Goal: Check status: Check status

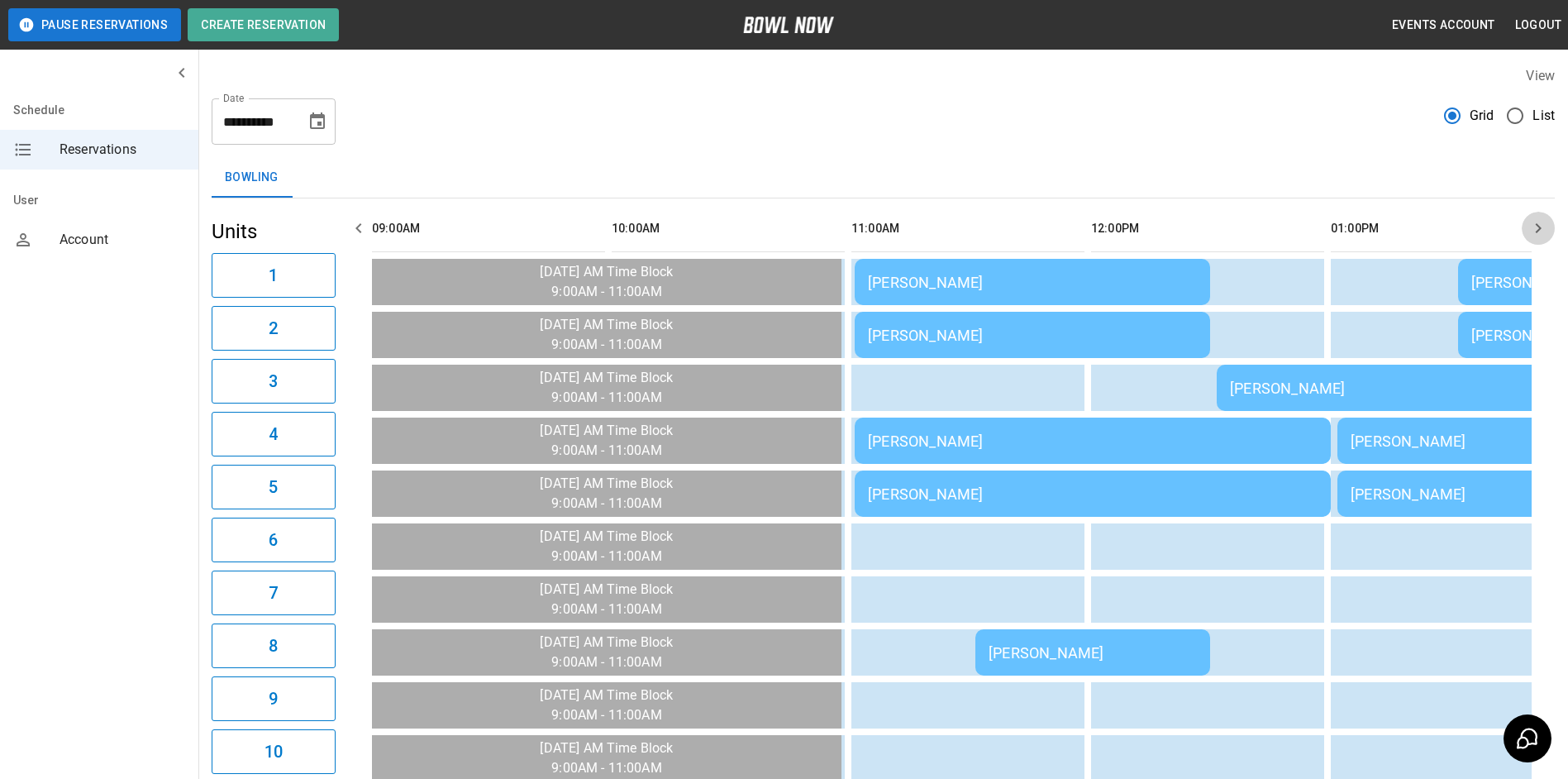
click at [1529, 224] on icon "button" at bounding box center [1538, 228] width 20 height 20
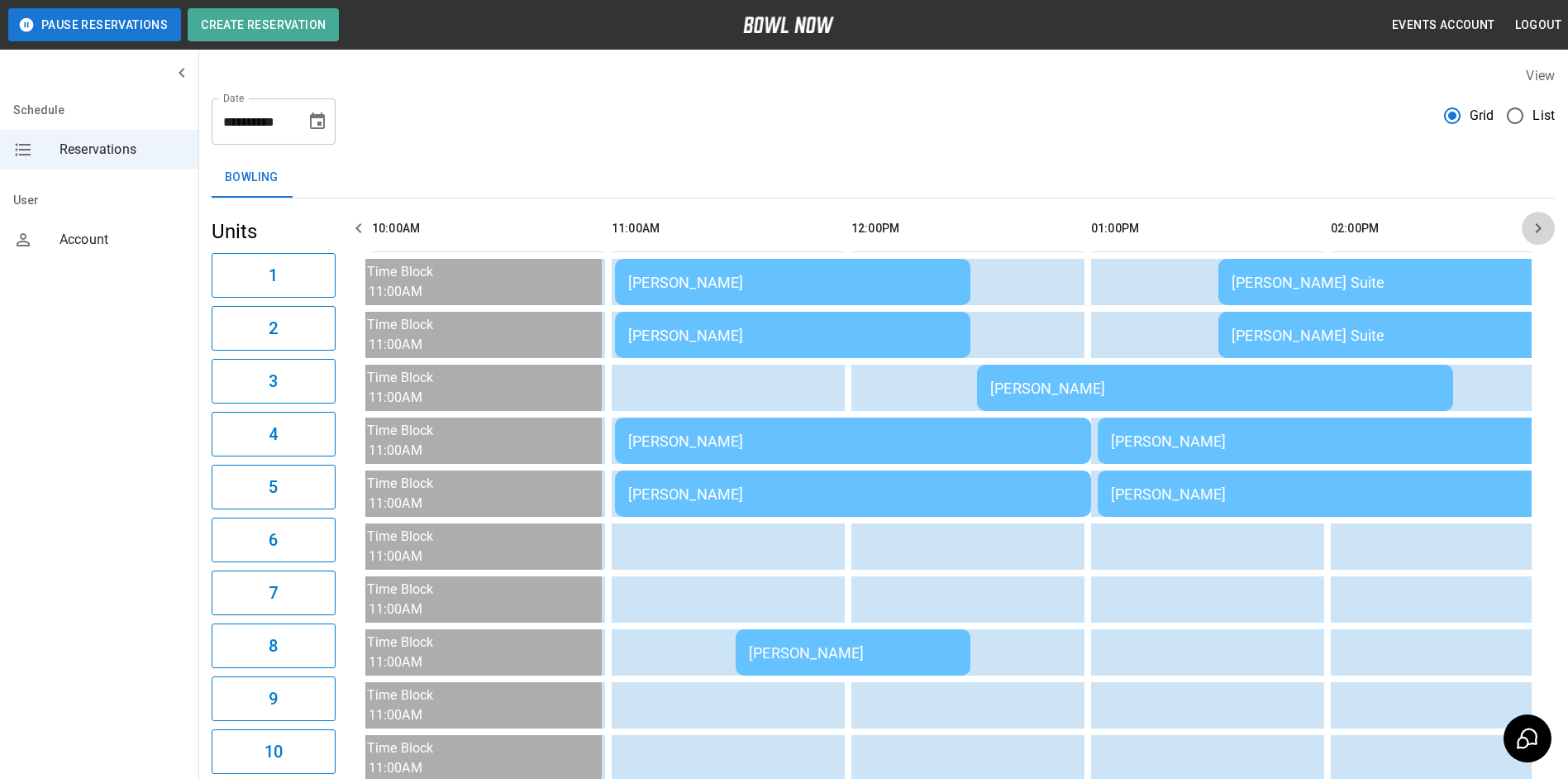
click at [1539, 226] on icon "button" at bounding box center [1539, 228] width 6 height 10
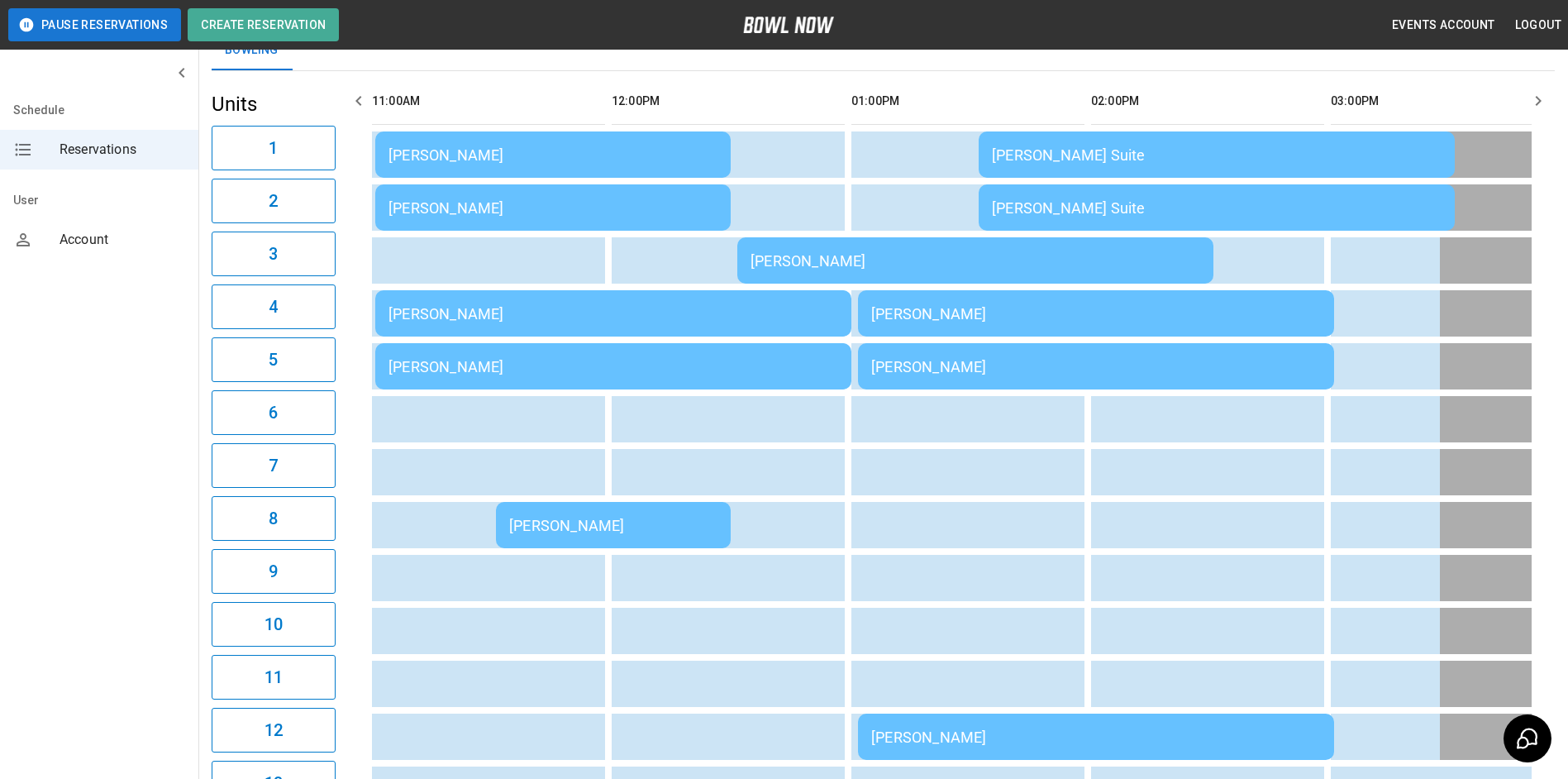
scroll to position [165, 0]
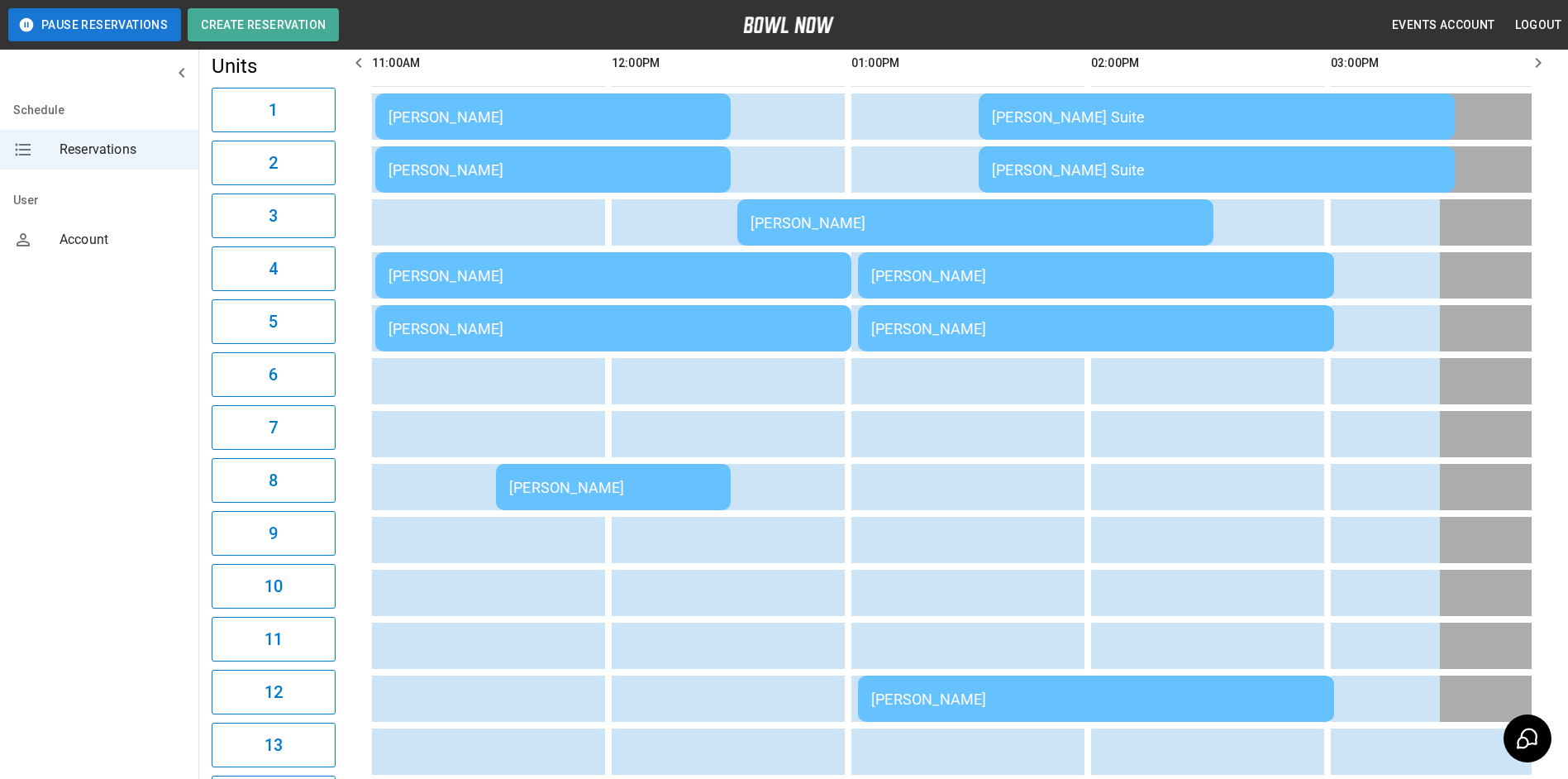
click at [352, 68] on icon "button" at bounding box center [358, 62] width 20 height 20
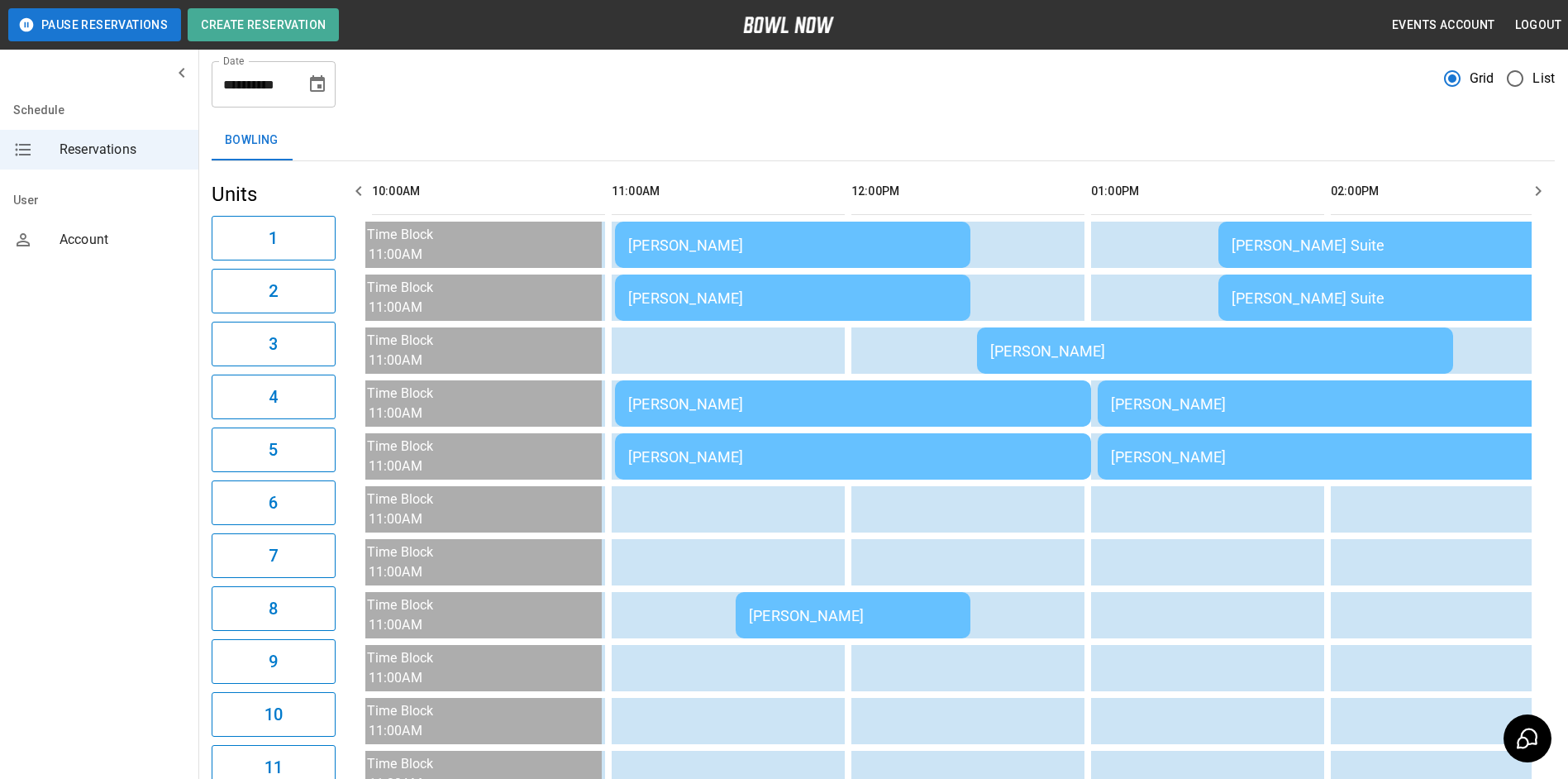
scroll to position [0, 0]
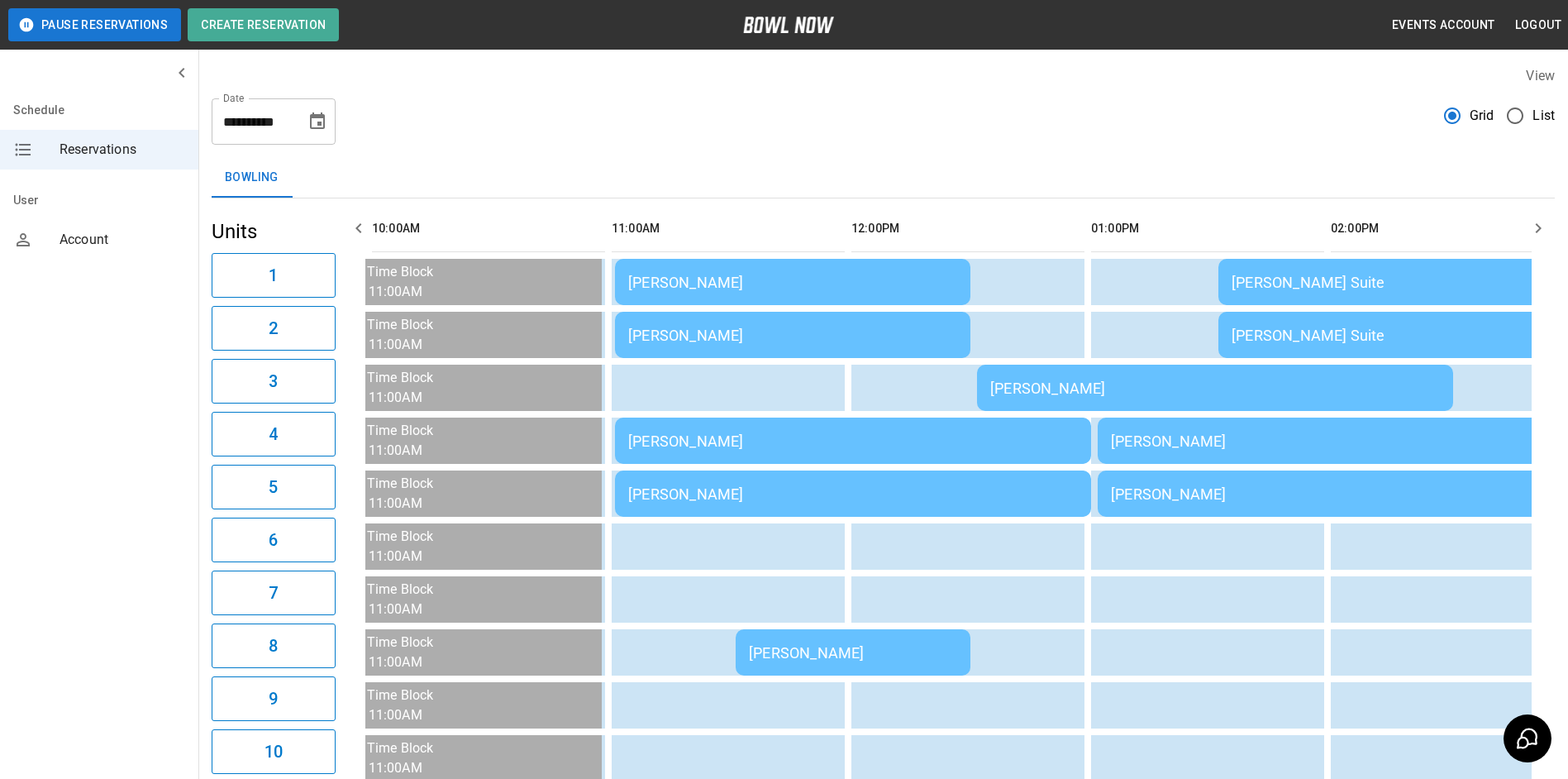
click at [1542, 226] on icon "button" at bounding box center [1538, 228] width 20 height 20
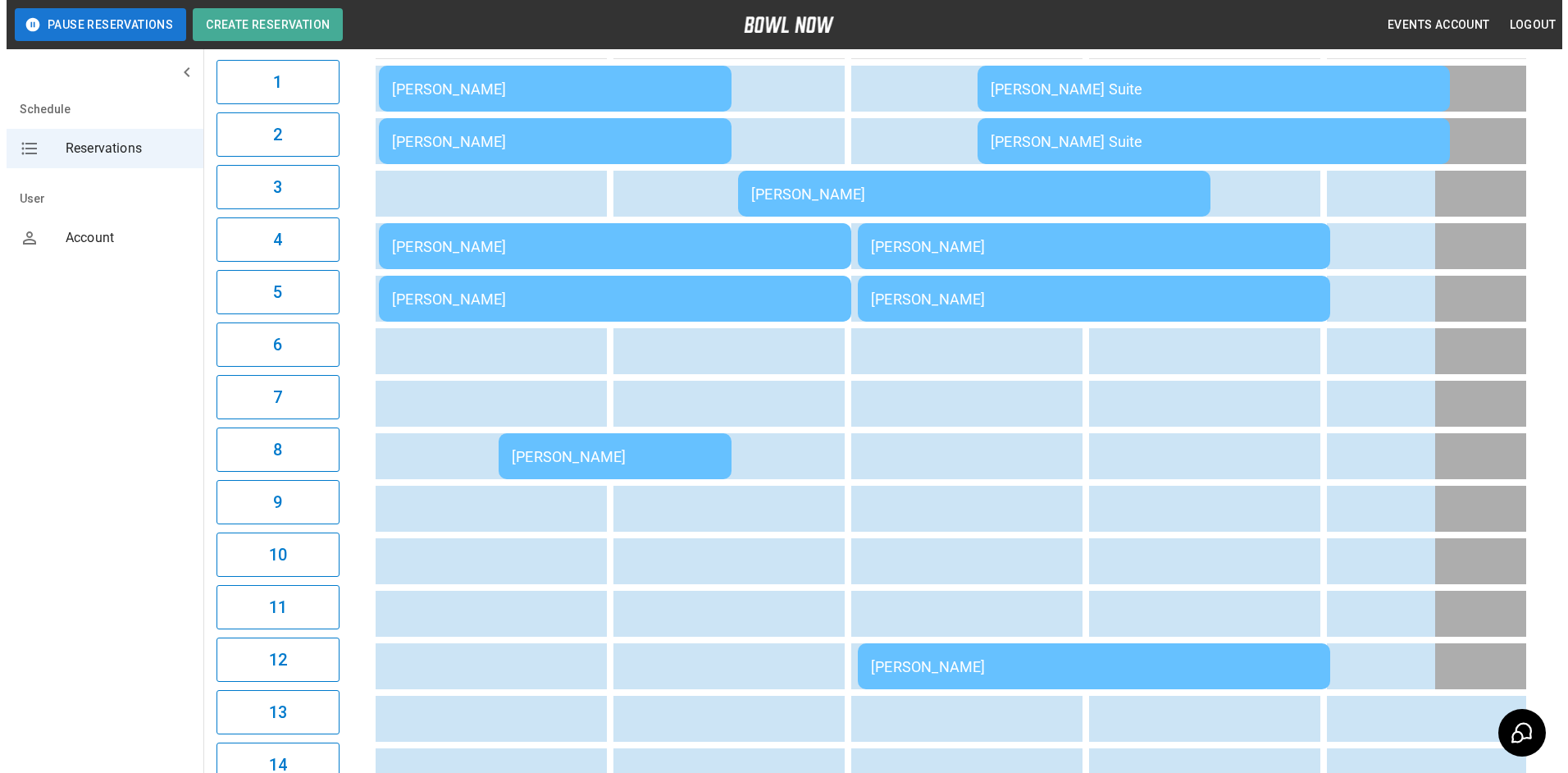
scroll to position [164, 0]
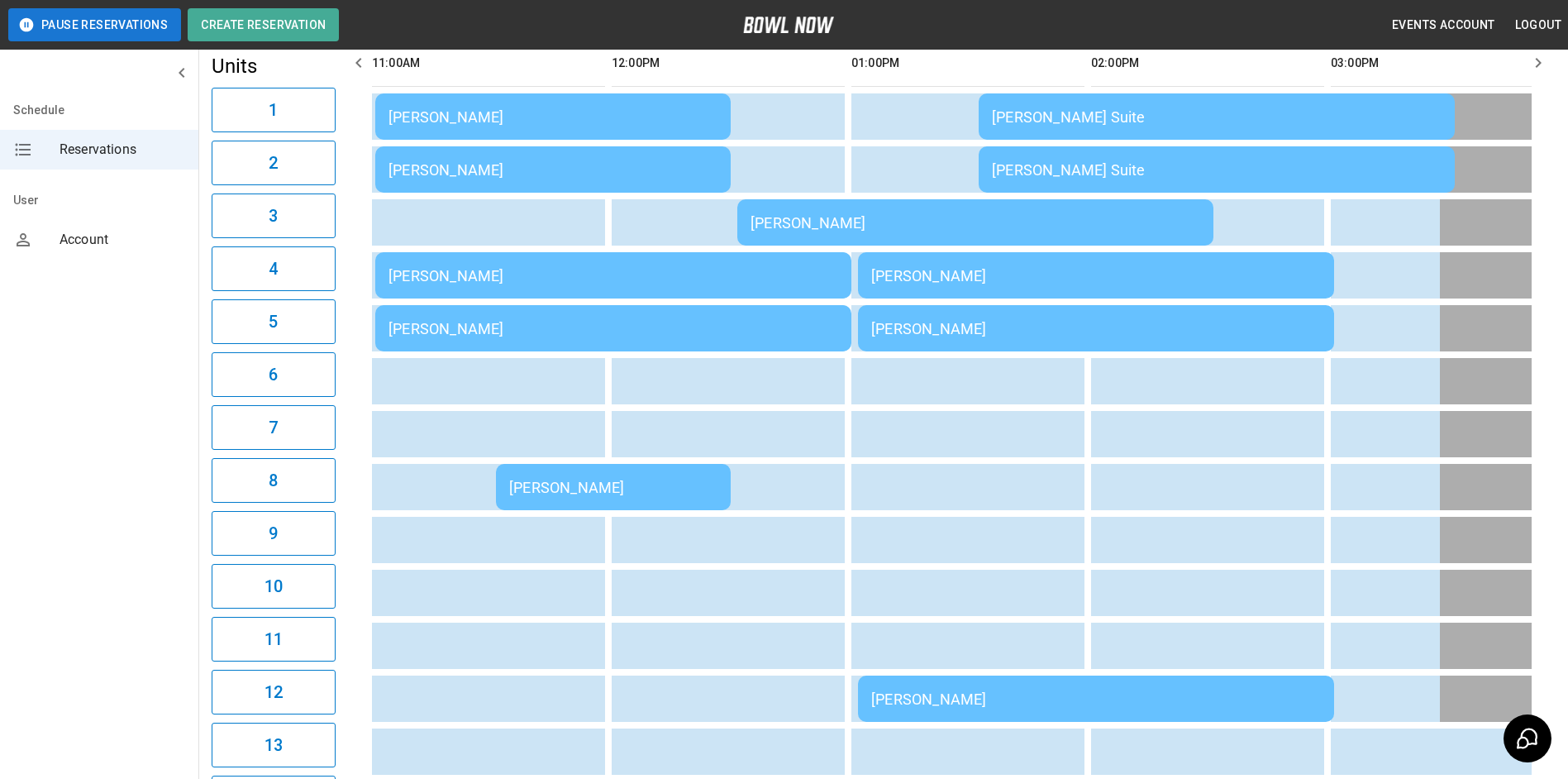
click at [1139, 140] on td "[PERSON_NAME] Suite" at bounding box center [1217, 116] width 476 height 46
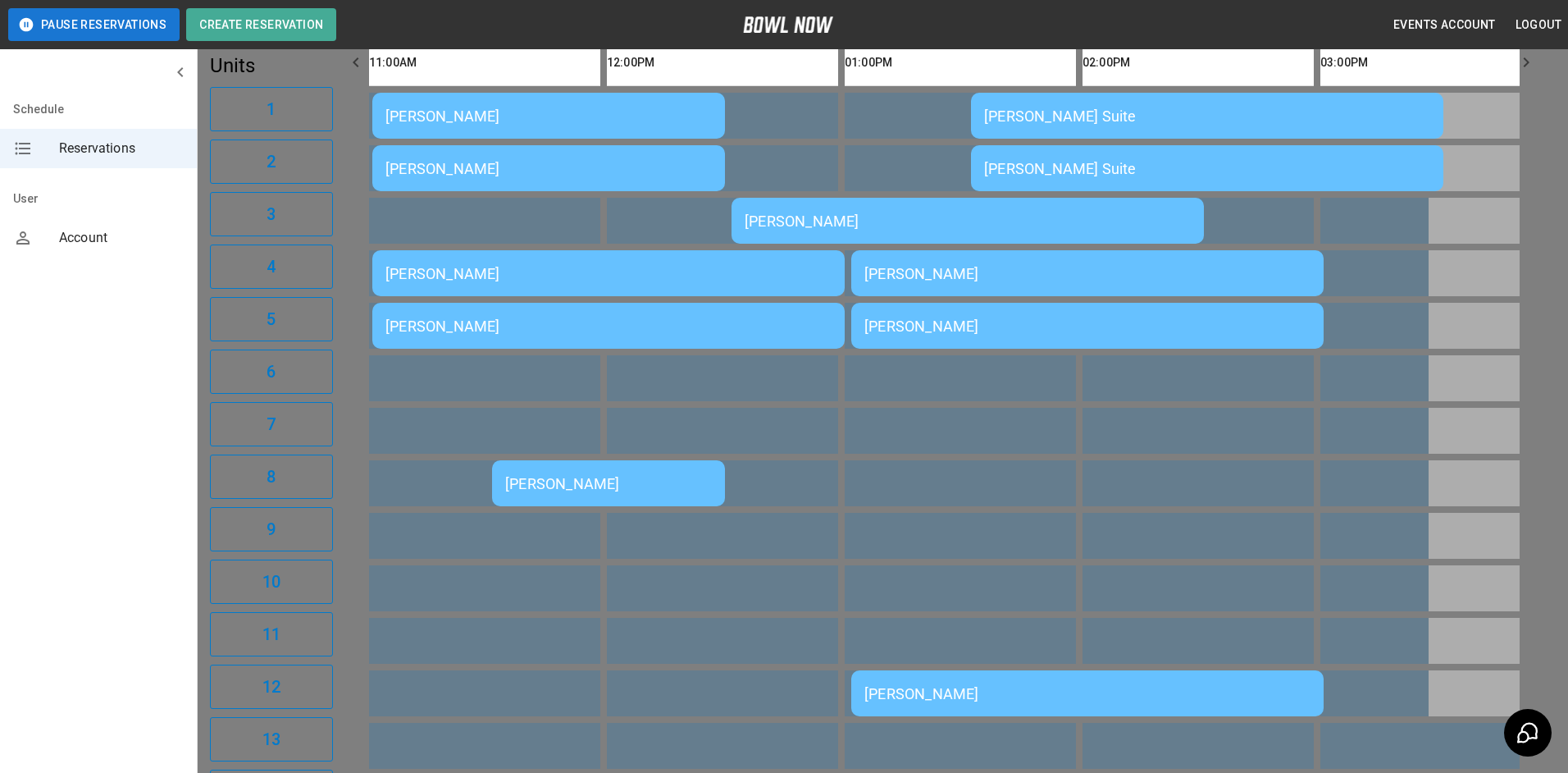
scroll to position [26, 0]
drag, startPoint x: 1253, startPoint y: 320, endPoint x: 1234, endPoint y: 286, distance: 38.9
click at [1253, 317] on div at bounding box center [784, 386] width 1568 height 773
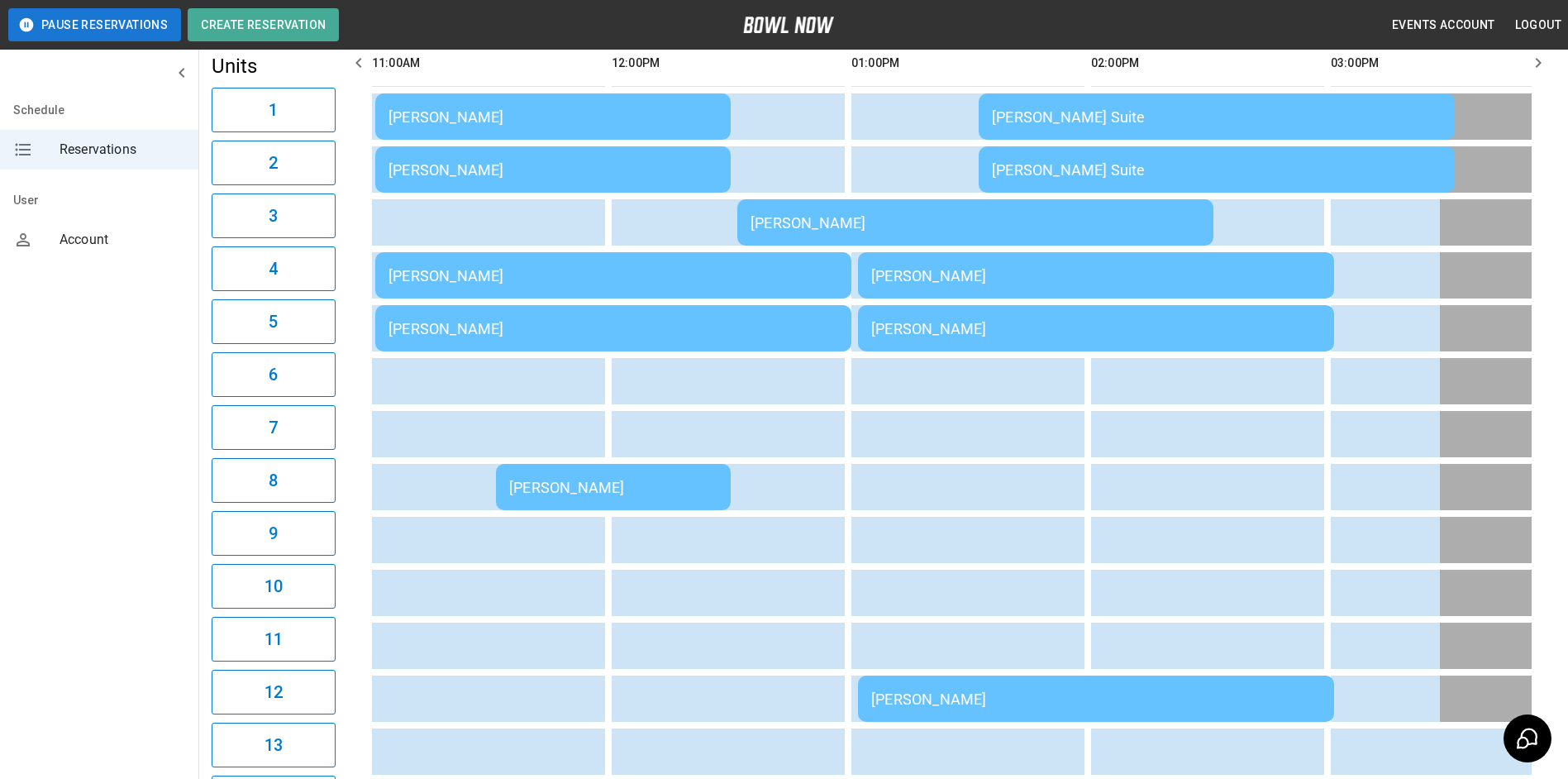
click at [1156, 235] on td "[PERSON_NAME]" at bounding box center [975, 222] width 476 height 46
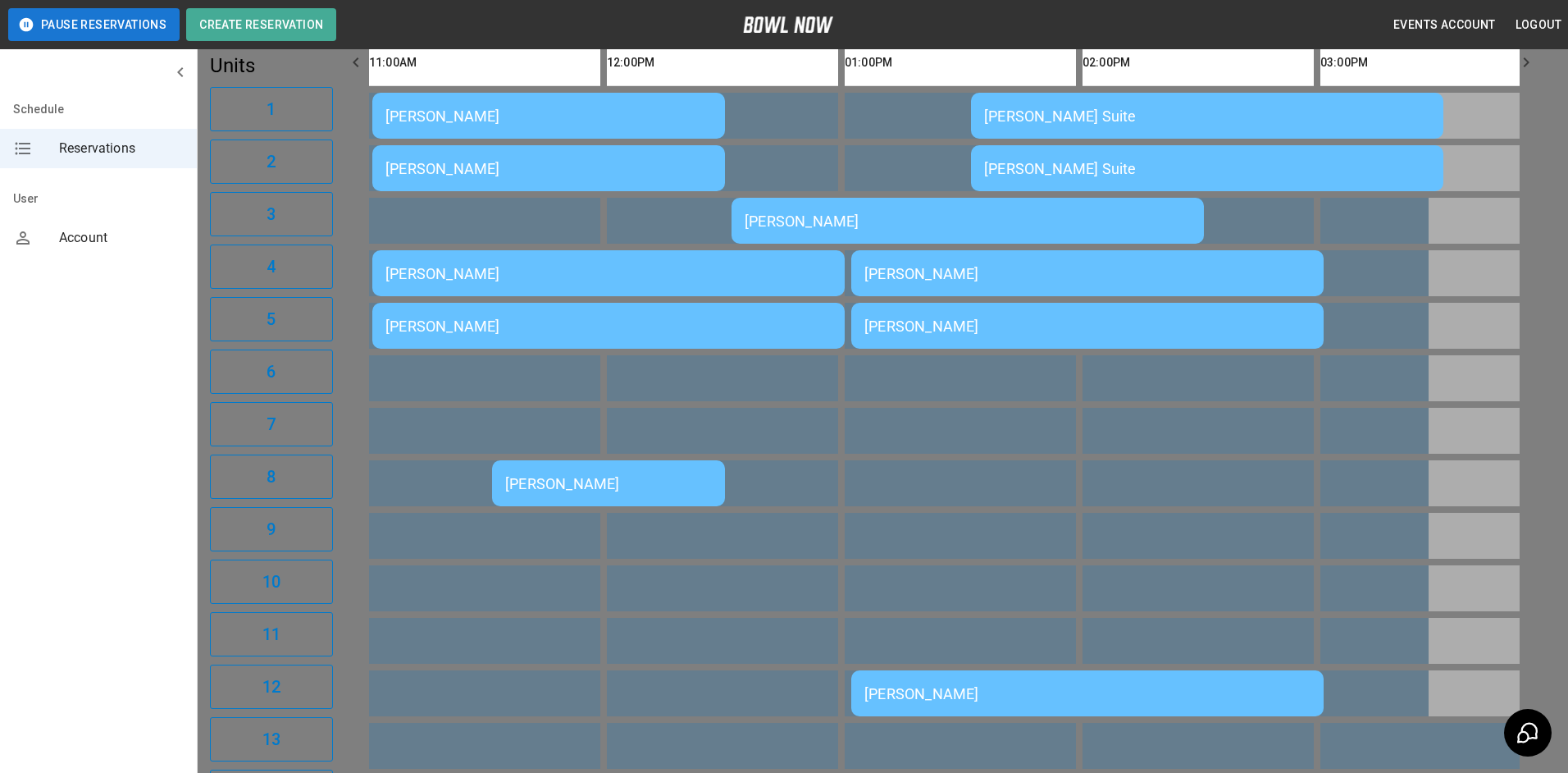
drag, startPoint x: 1198, startPoint y: 292, endPoint x: 1185, endPoint y: 282, distance: 16.4
click at [1198, 290] on div at bounding box center [784, 386] width 1568 height 773
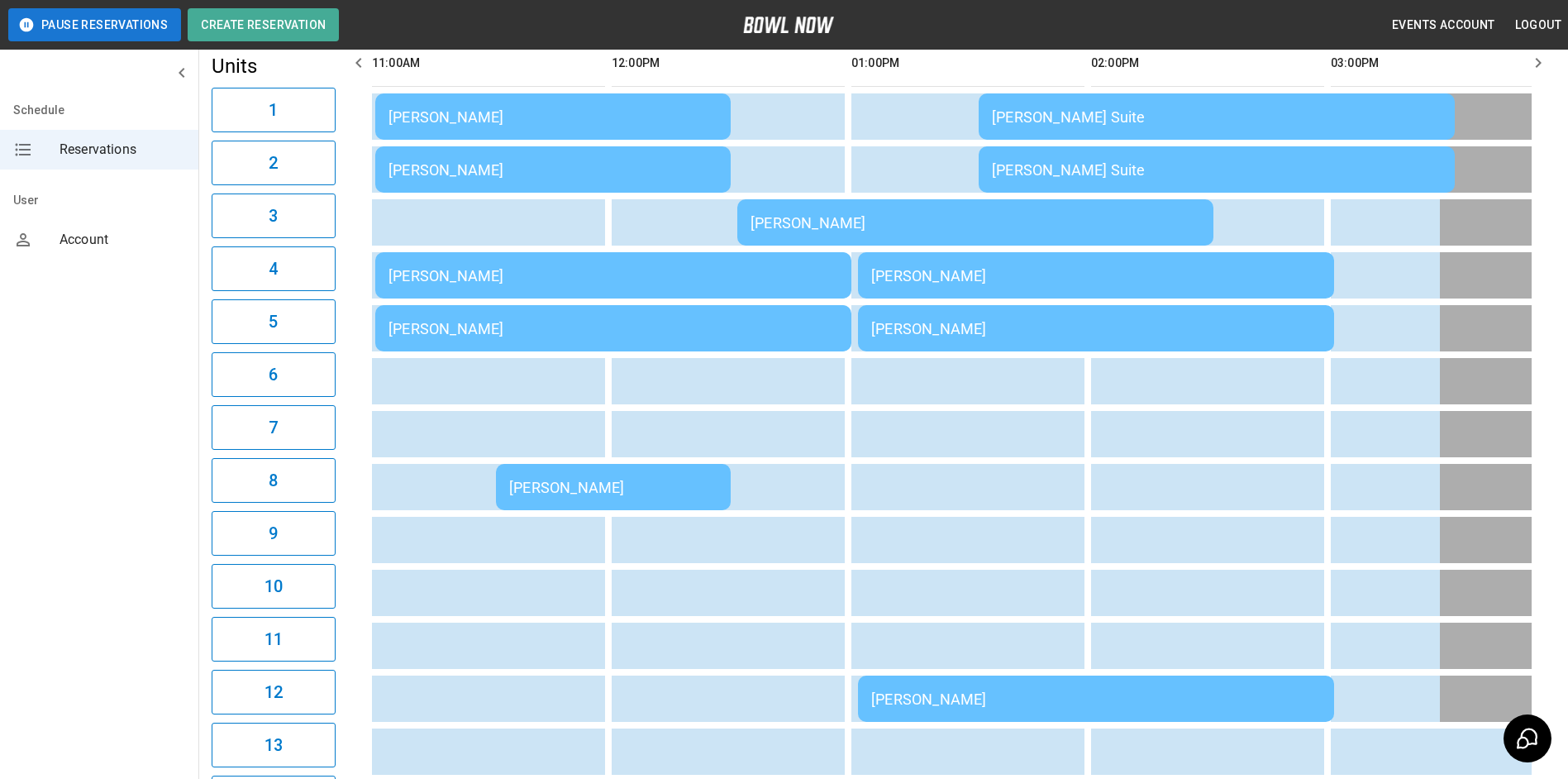
click at [1178, 279] on div "[PERSON_NAME]" at bounding box center [1095, 275] width 450 height 18
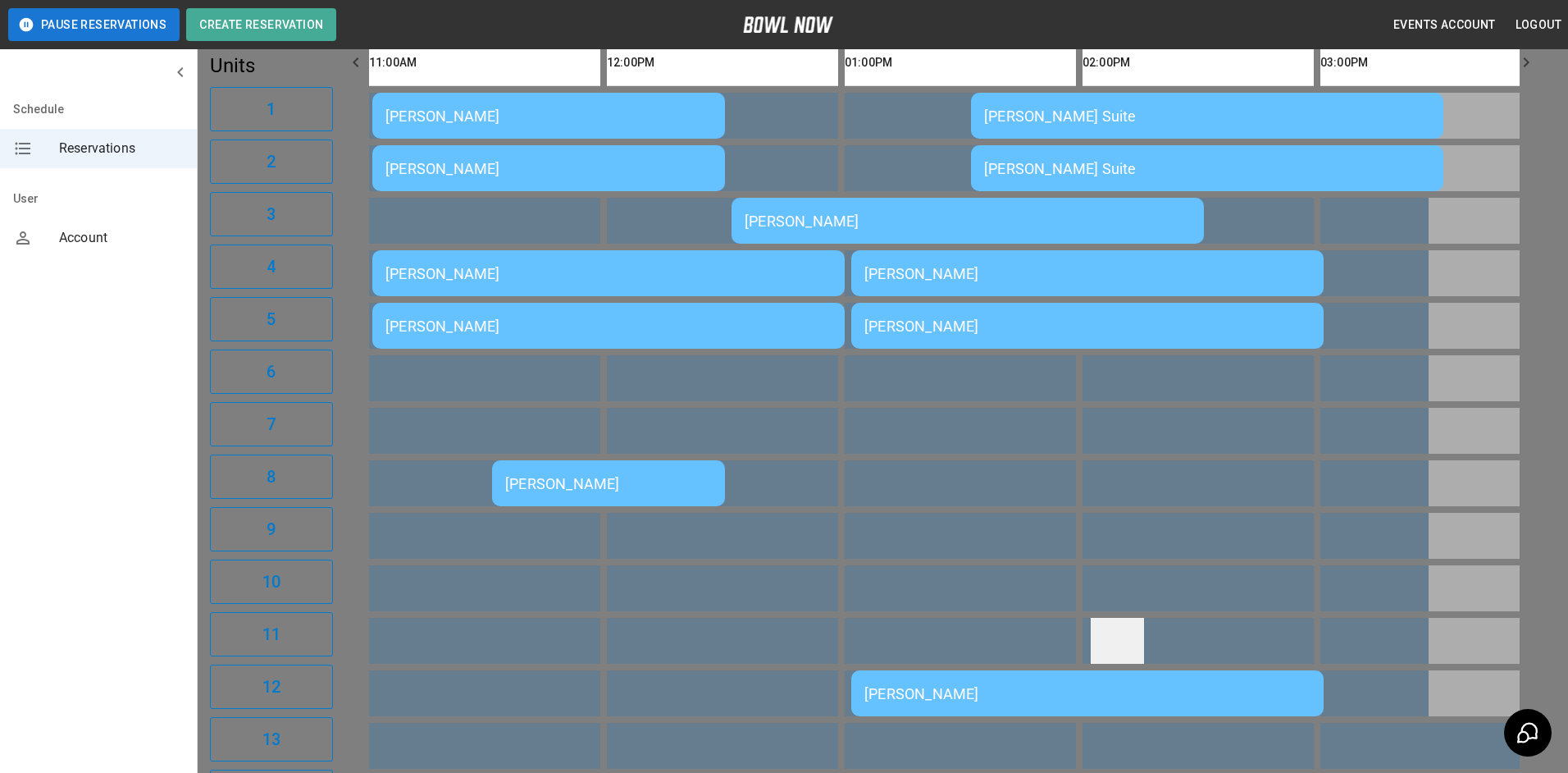
drag, startPoint x: 1091, startPoint y: 533, endPoint x: 1130, endPoint y: 638, distance: 112.0
click at [1099, 553] on div at bounding box center [784, 386] width 1568 height 773
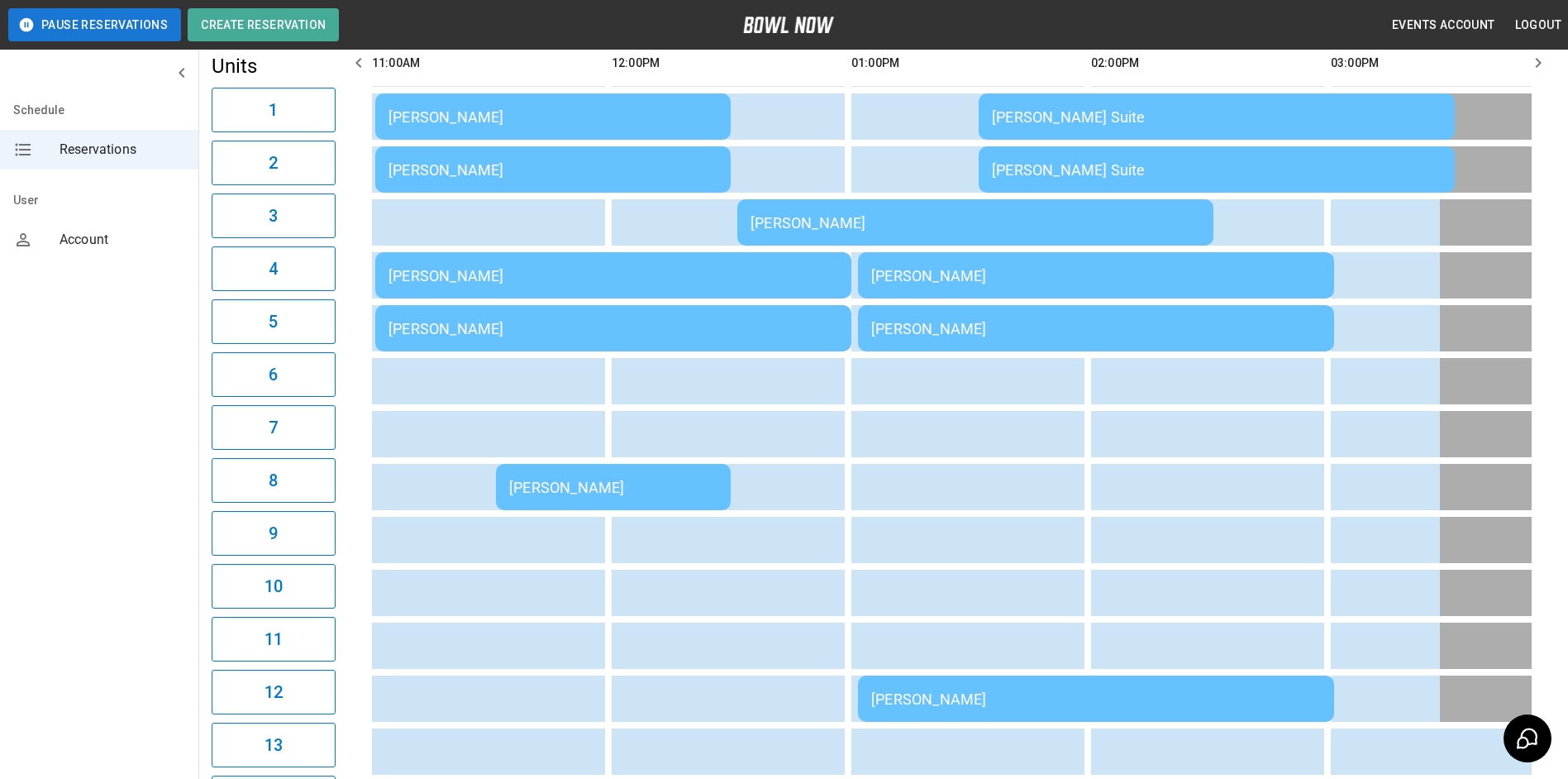
click at [1136, 691] on td "[PERSON_NAME]" at bounding box center [1096, 698] width 476 height 46
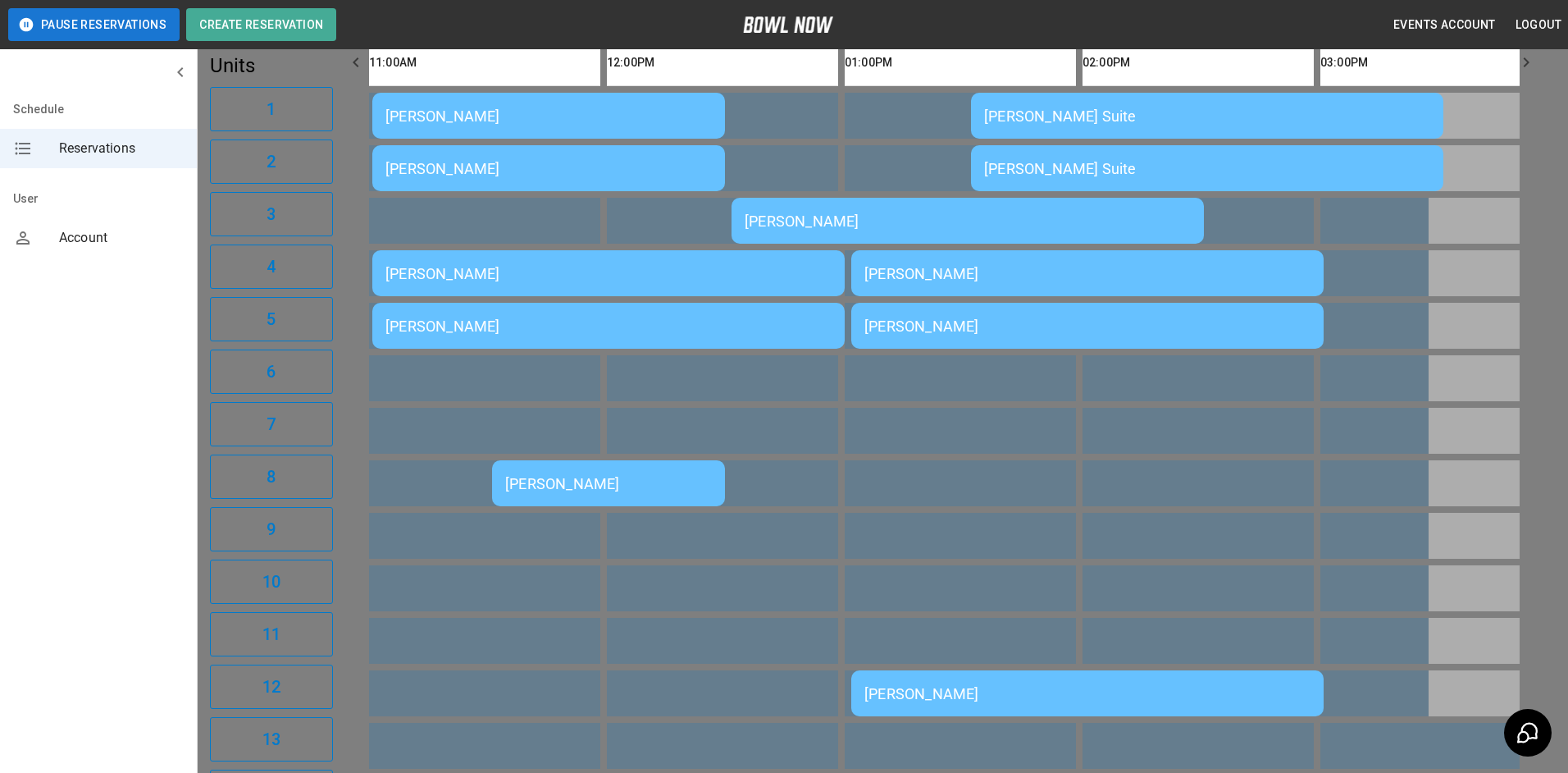
click at [1139, 570] on div at bounding box center [784, 386] width 1568 height 773
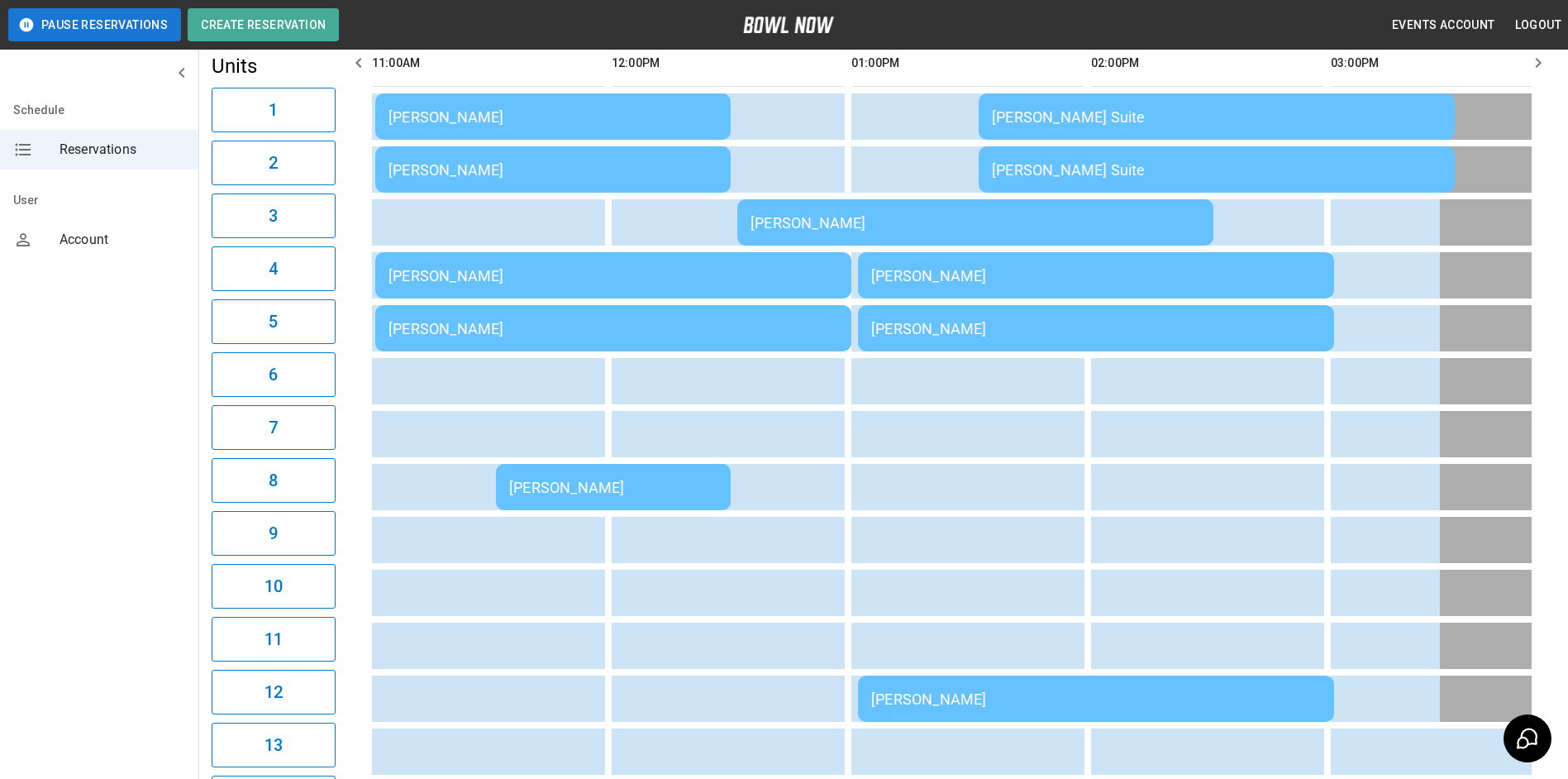
click at [673, 492] on div "[PERSON_NAME]" at bounding box center [613, 487] width 208 height 18
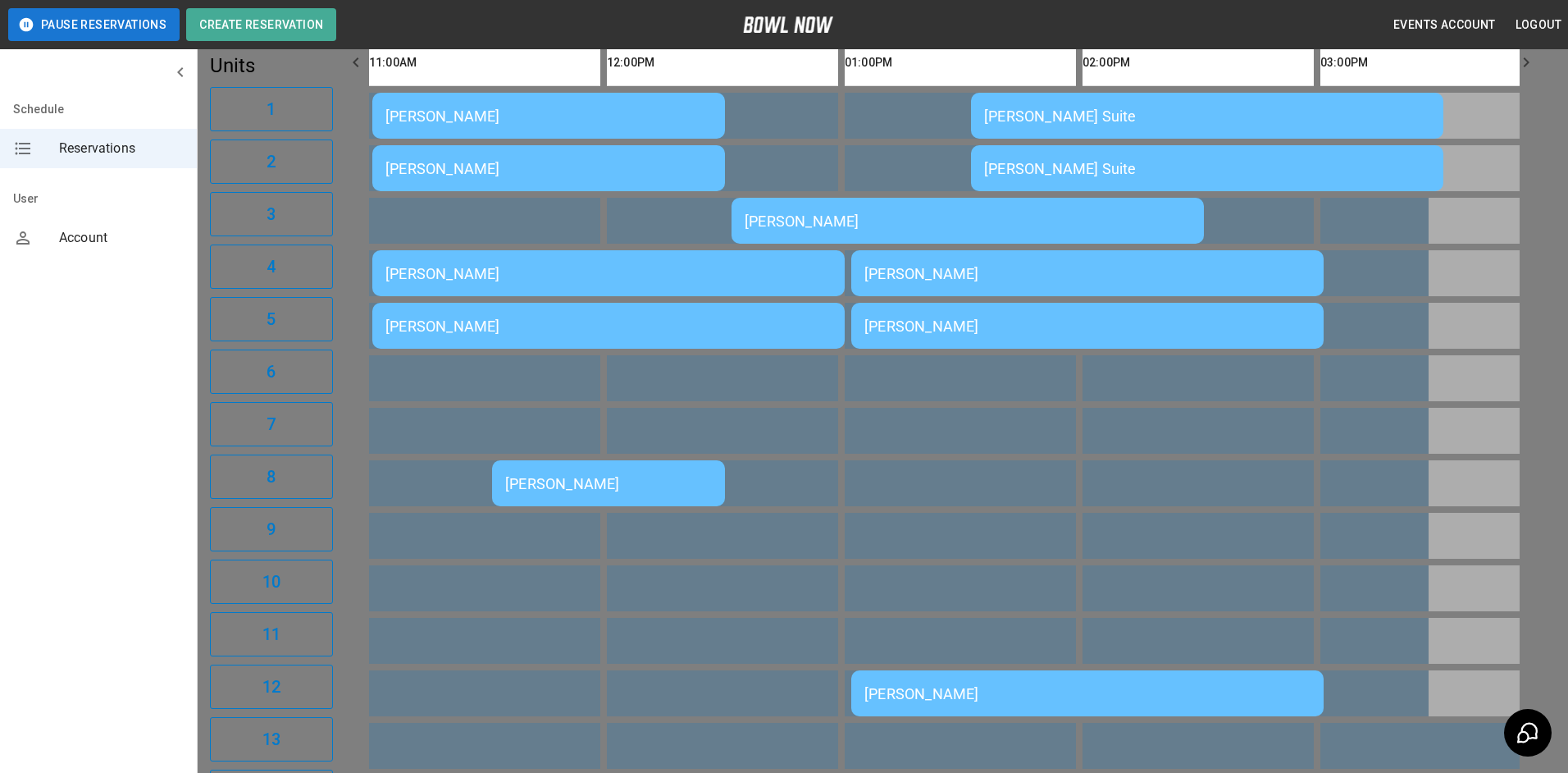
drag, startPoint x: 1206, startPoint y: 545, endPoint x: 1114, endPoint y: 500, distance: 102.4
click at [1205, 544] on div at bounding box center [784, 386] width 1568 height 773
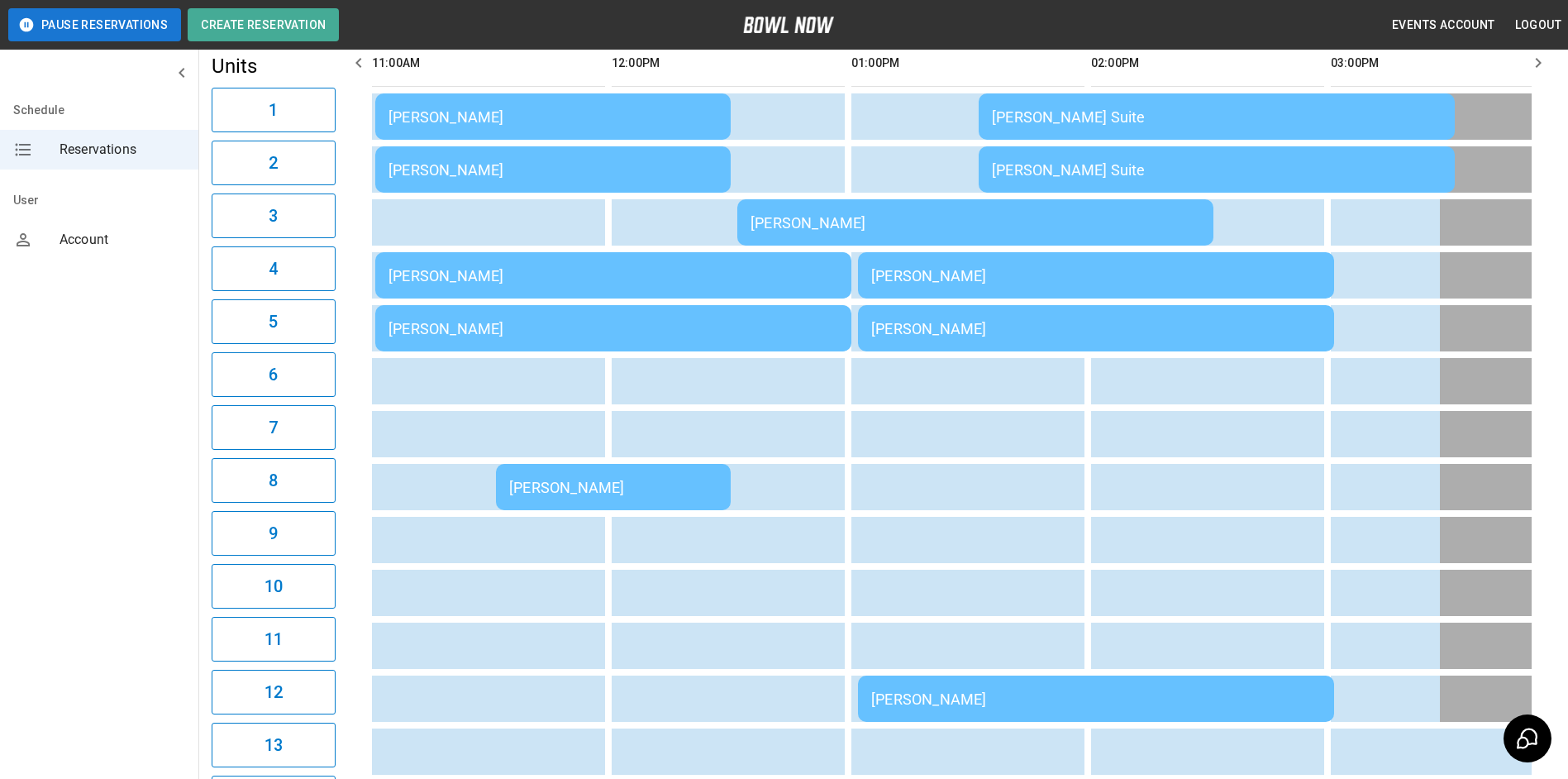
click at [709, 299] on td "[PERSON_NAME]" at bounding box center [613, 274] width 476 height 46
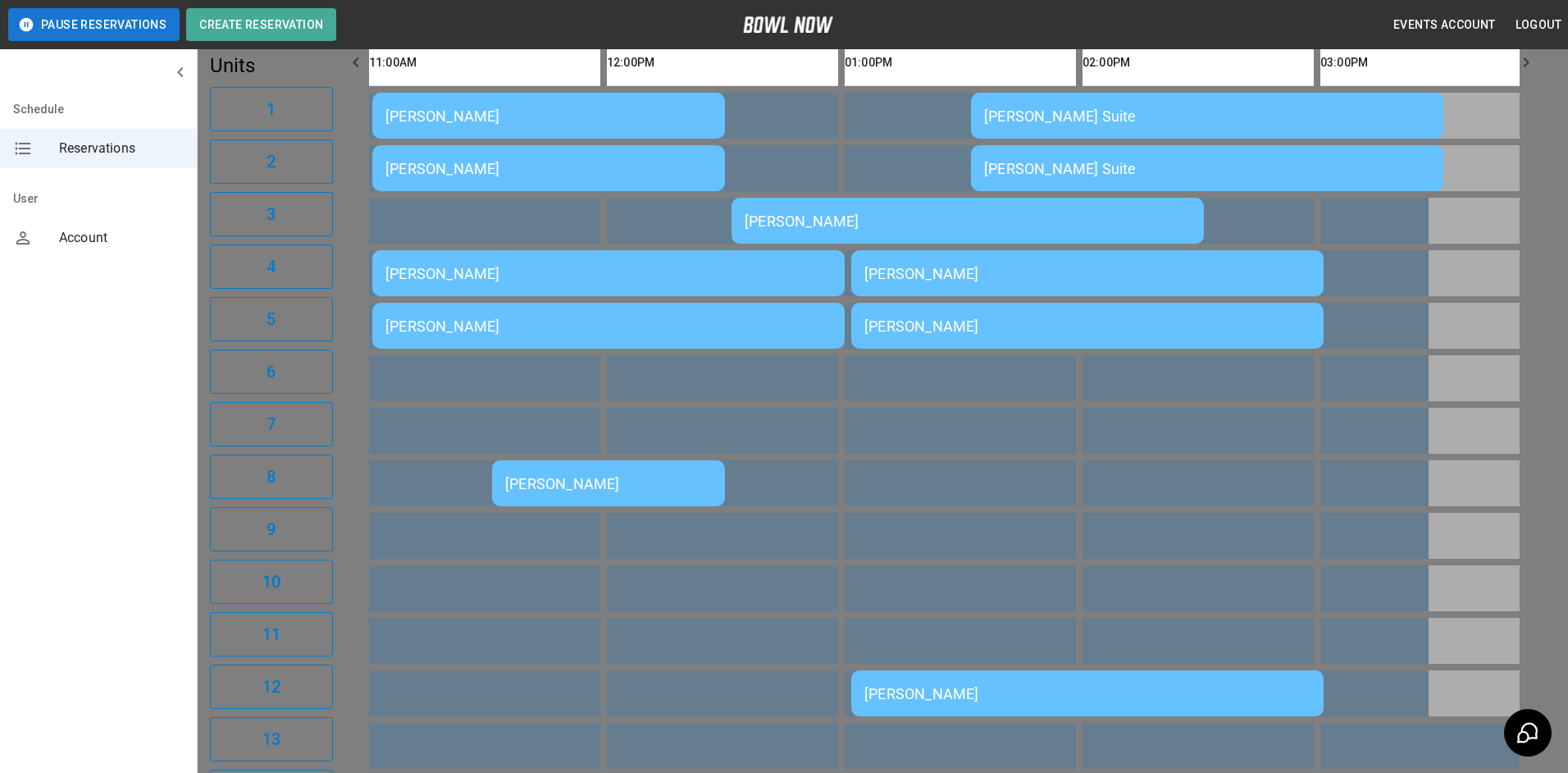
drag, startPoint x: 1064, startPoint y: 368, endPoint x: 941, endPoint y: 309, distance: 136.4
click at [1064, 366] on div at bounding box center [784, 386] width 1568 height 773
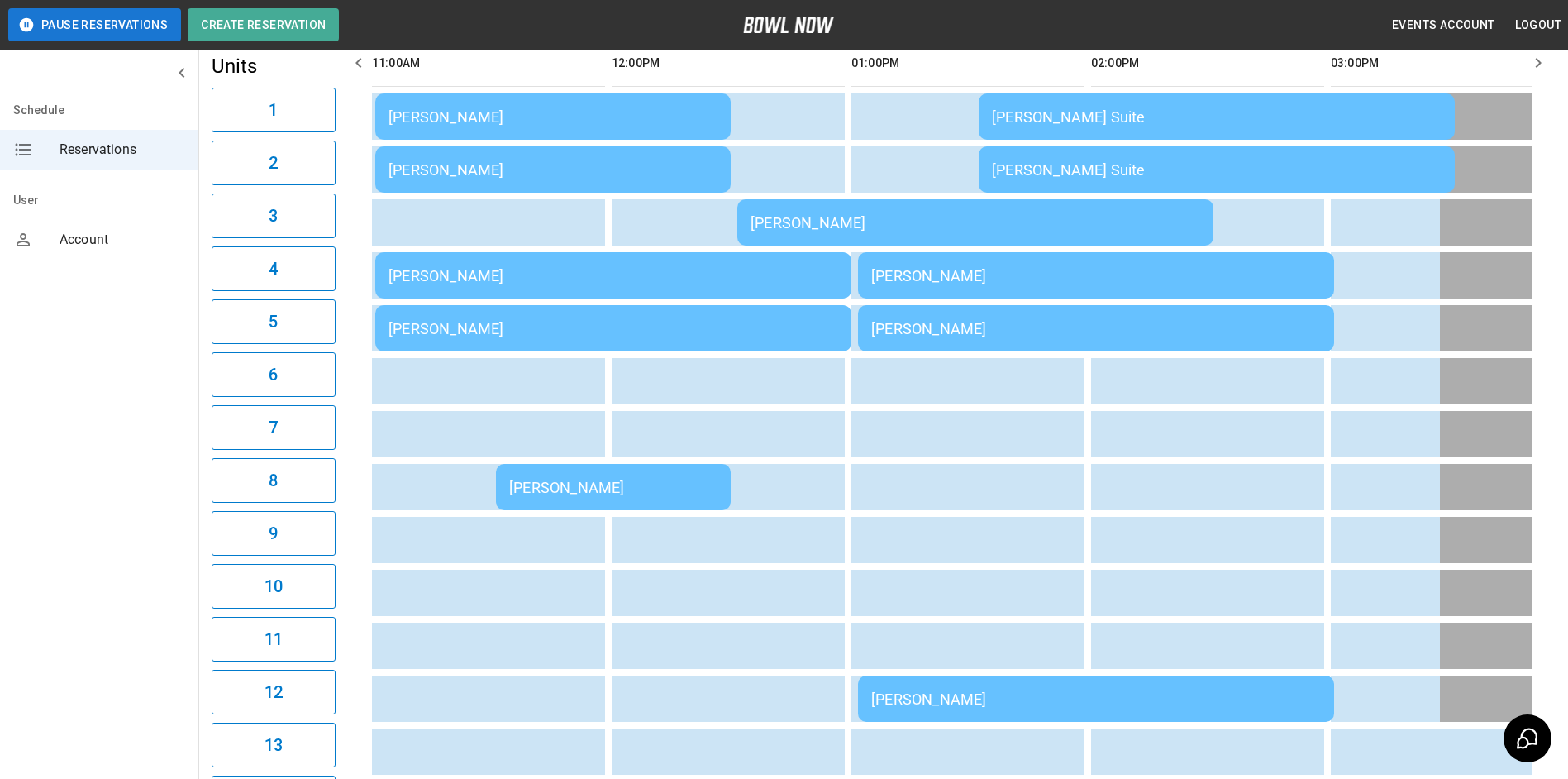
click at [667, 140] on td "[PERSON_NAME]" at bounding box center [553, 116] width 355 height 46
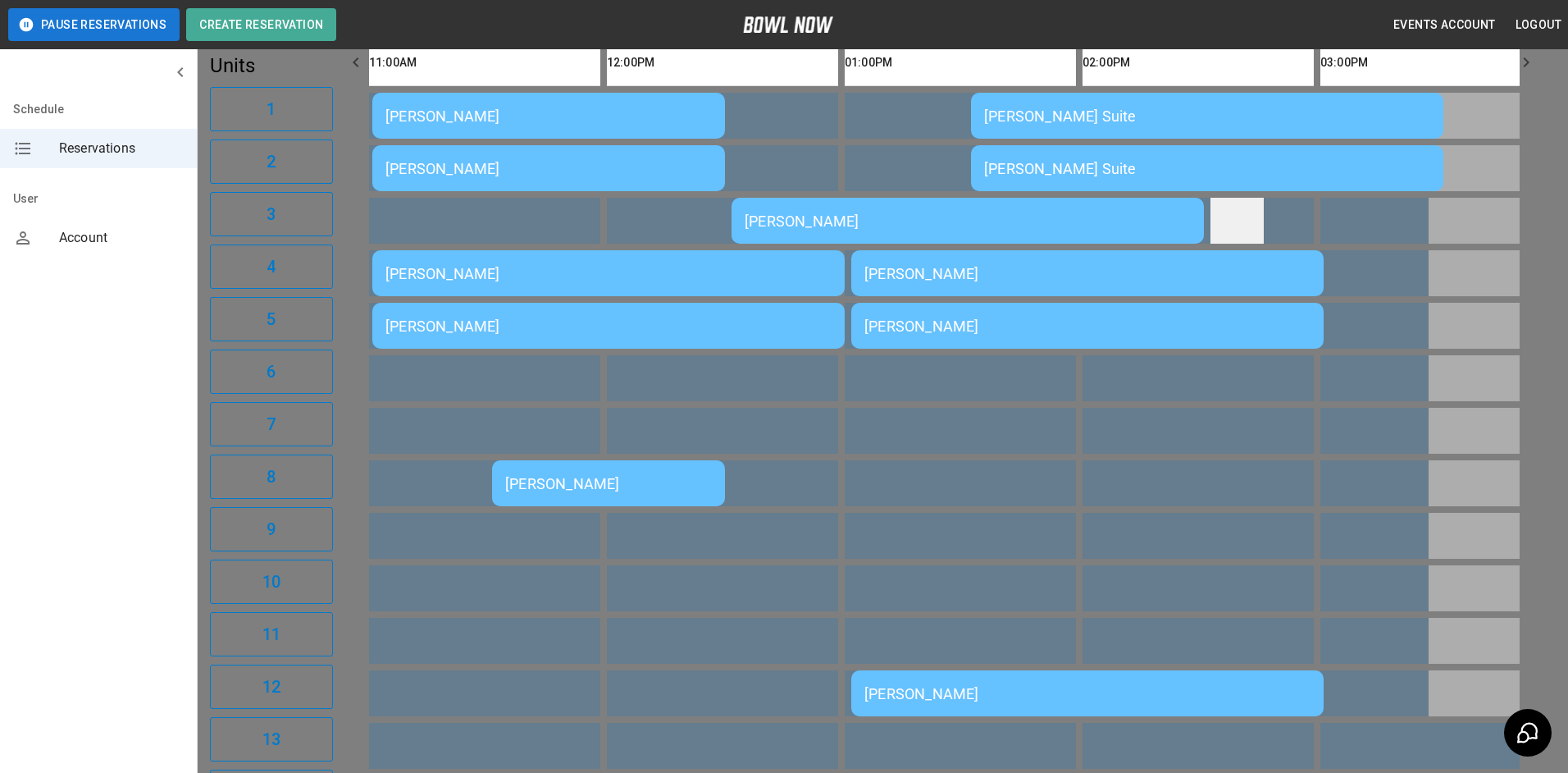
drag, startPoint x: 1220, startPoint y: 243, endPoint x: 1233, endPoint y: 226, distance: 21.4
click at [1231, 227] on div at bounding box center [784, 386] width 1568 height 773
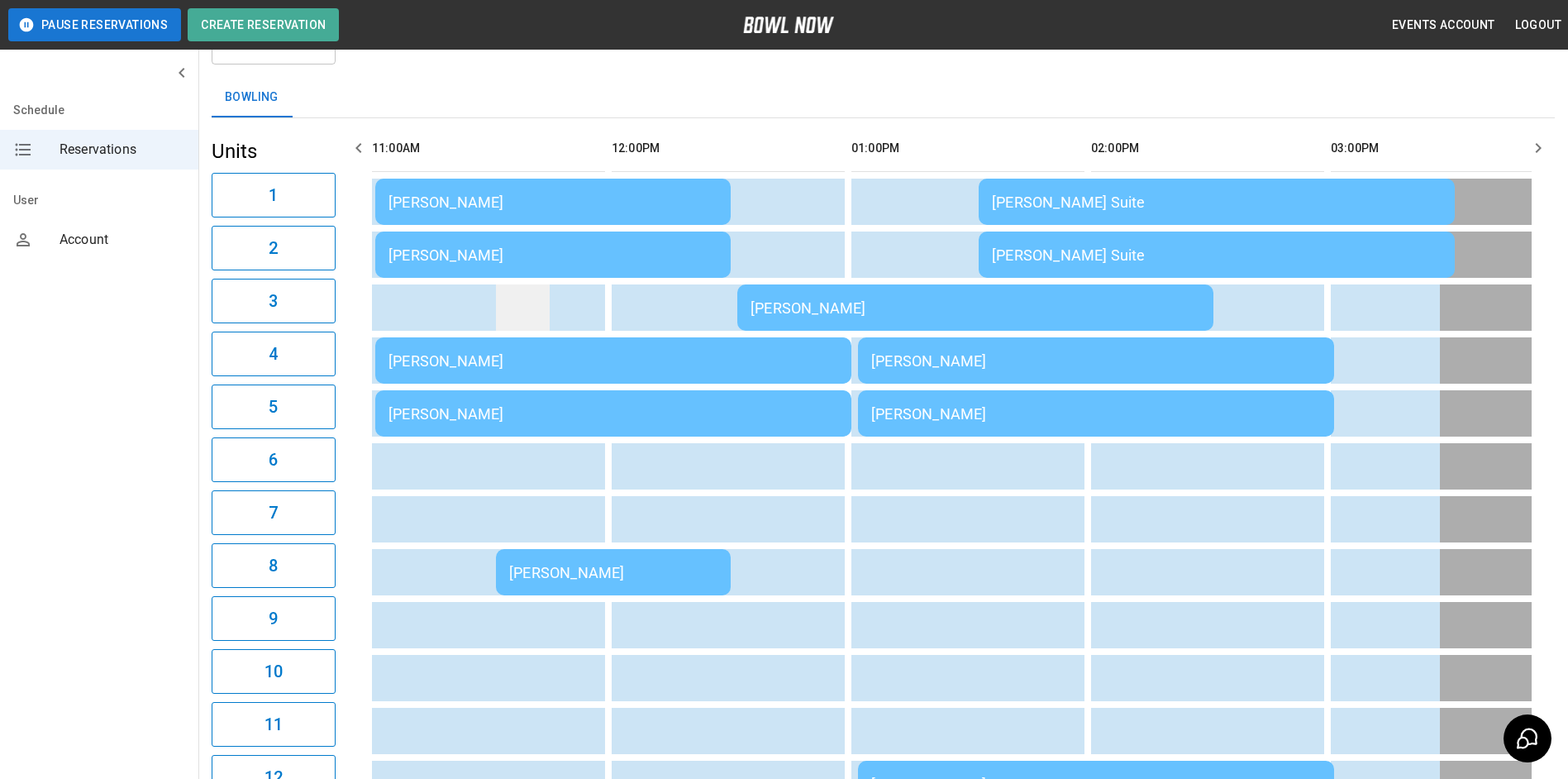
scroll to position [0, 0]
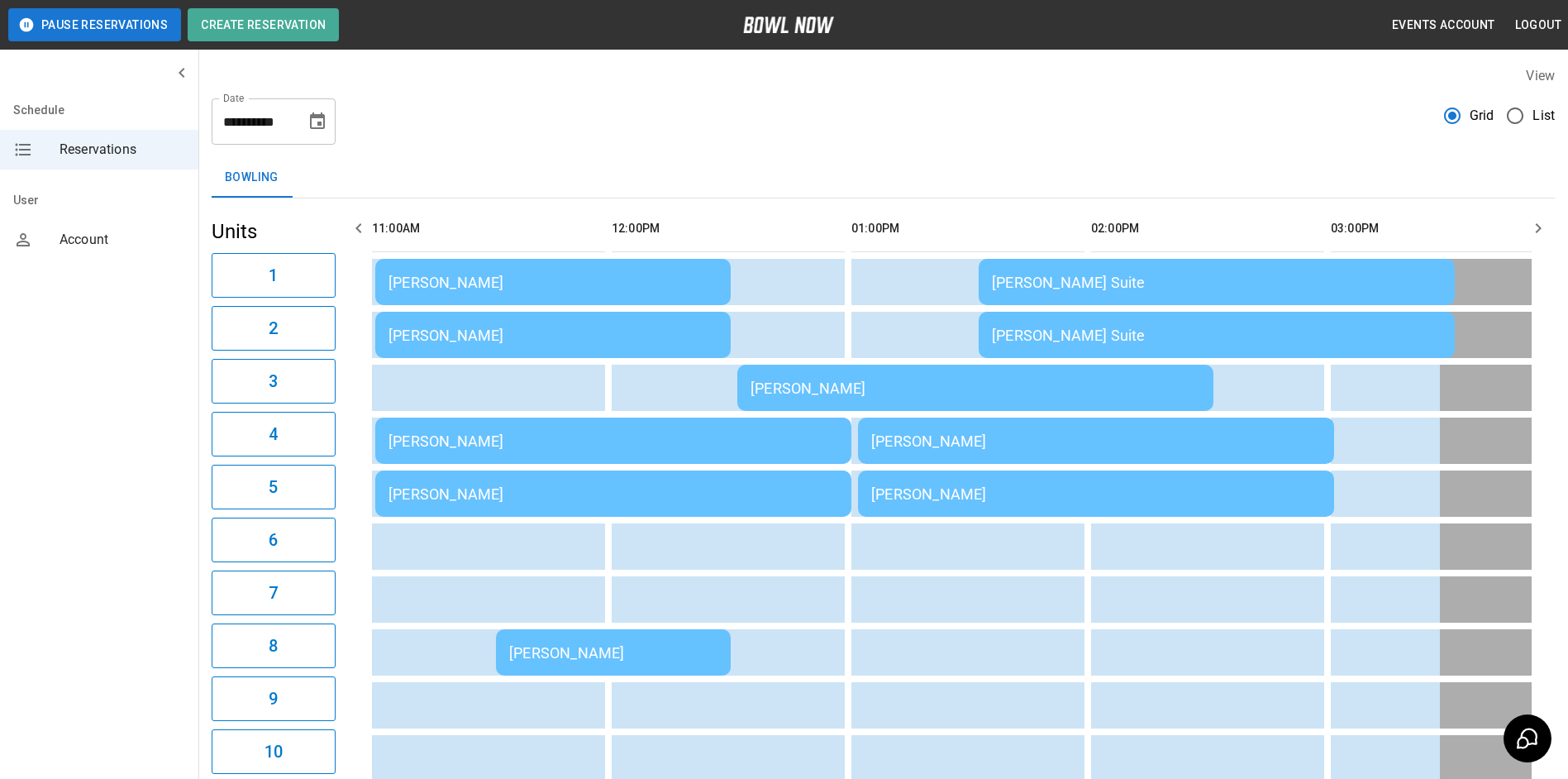
click at [349, 234] on button "button" at bounding box center [358, 228] width 33 height 33
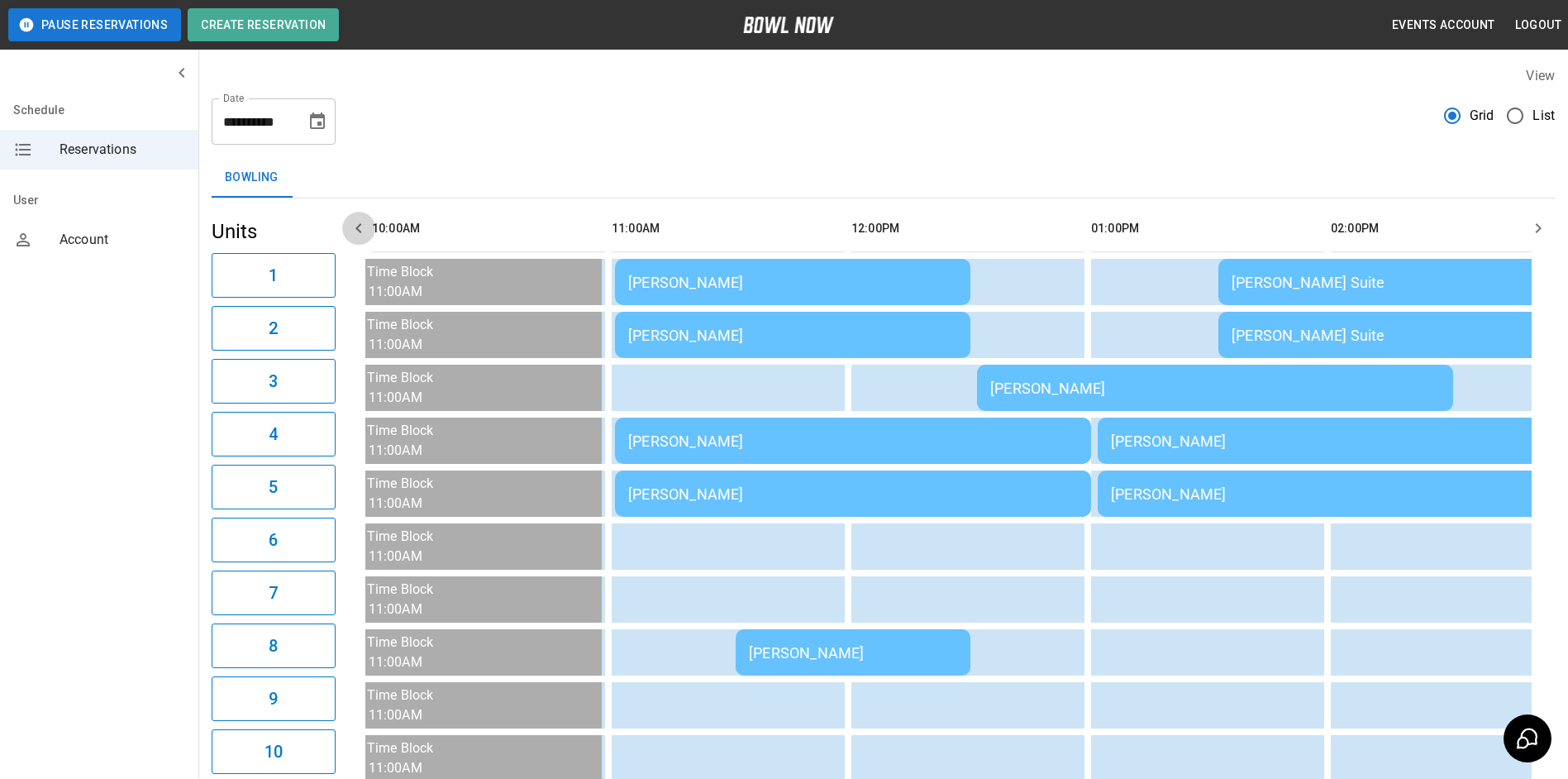
click at [351, 234] on icon "button" at bounding box center [358, 228] width 20 height 20
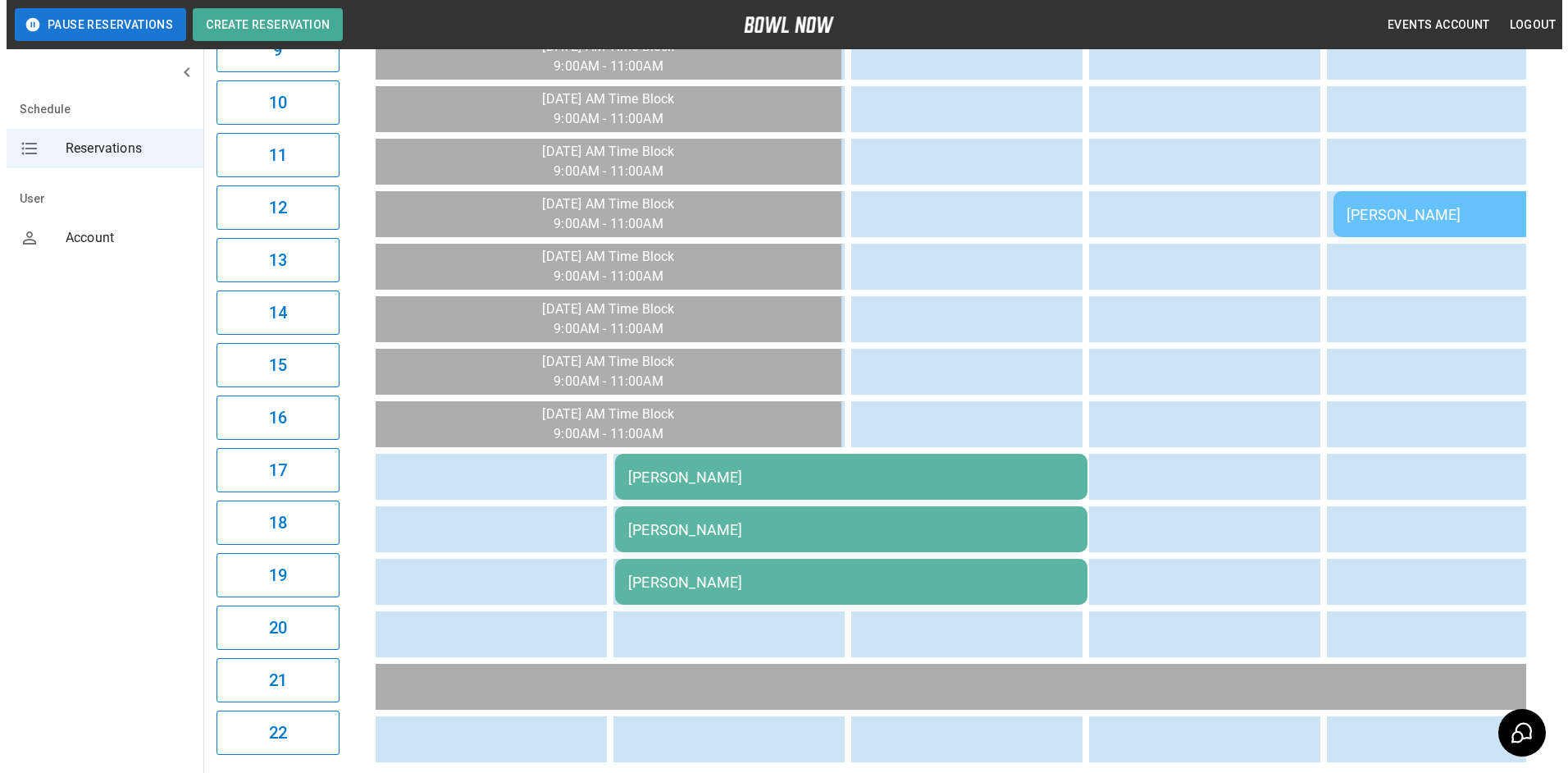
scroll to position [656, 0]
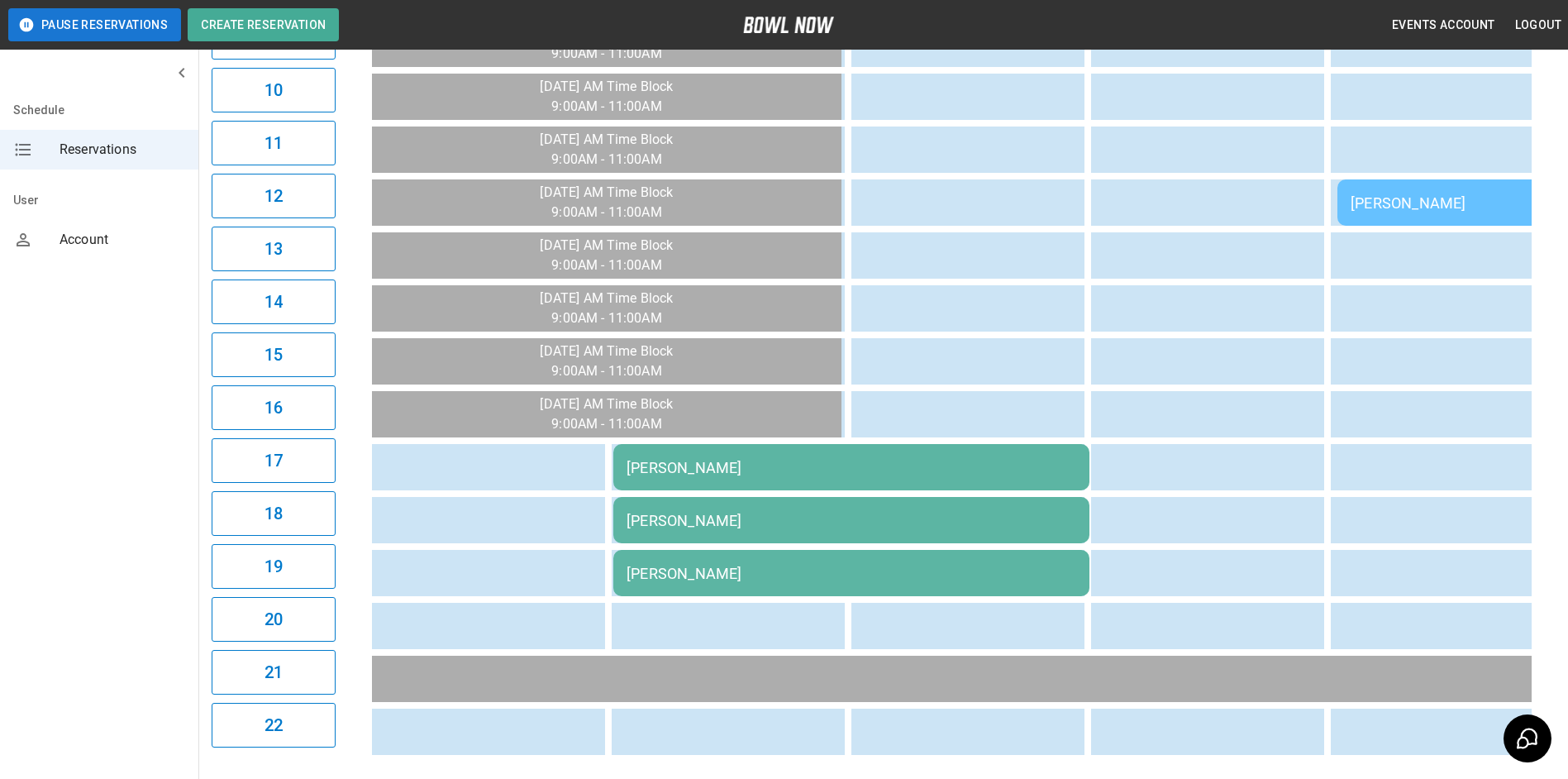
click at [714, 543] on td "[PERSON_NAME]" at bounding box center [851, 519] width 476 height 46
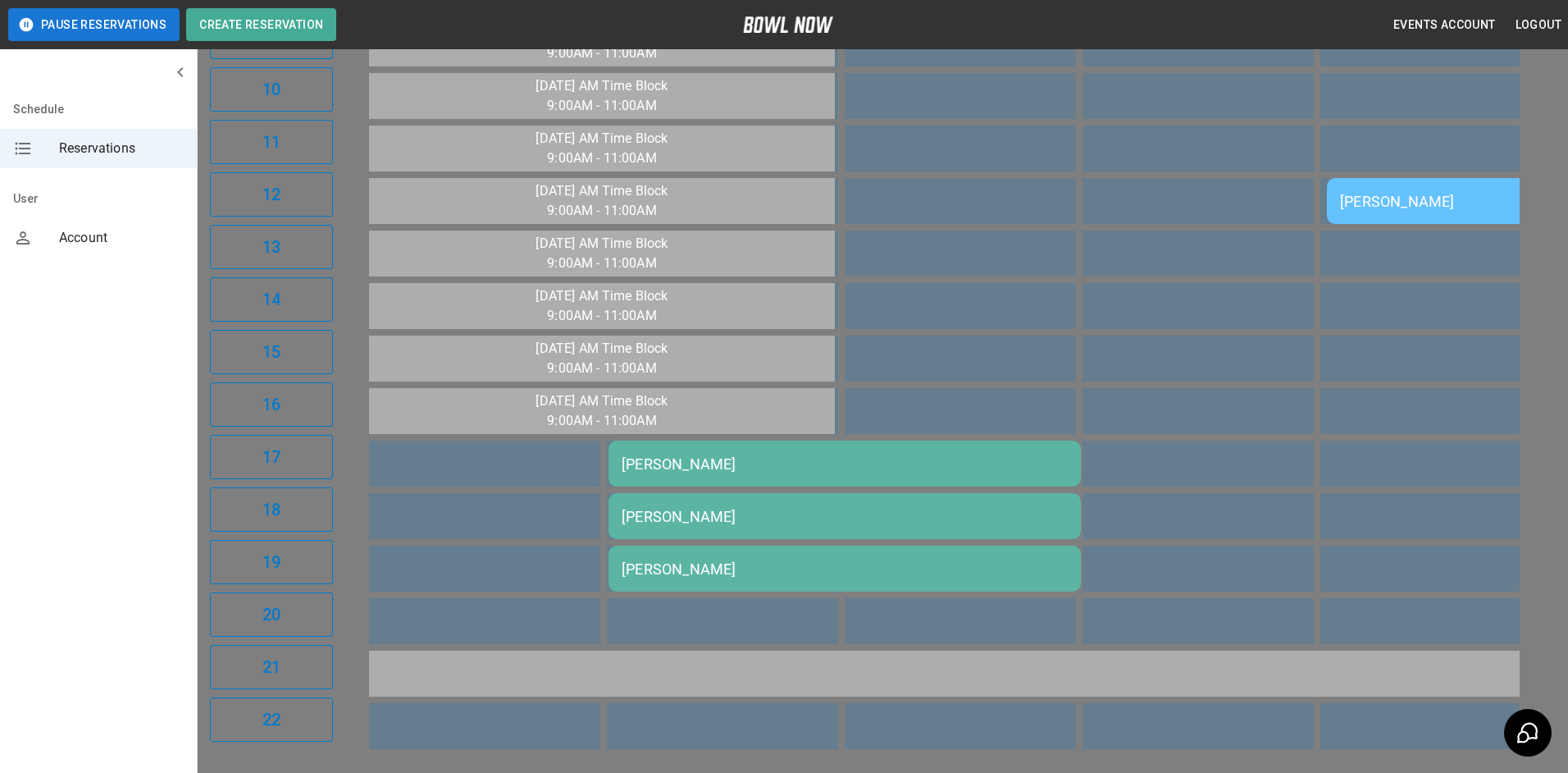
scroll to position [0, 0]
click at [1369, 519] on div at bounding box center [784, 386] width 1568 height 773
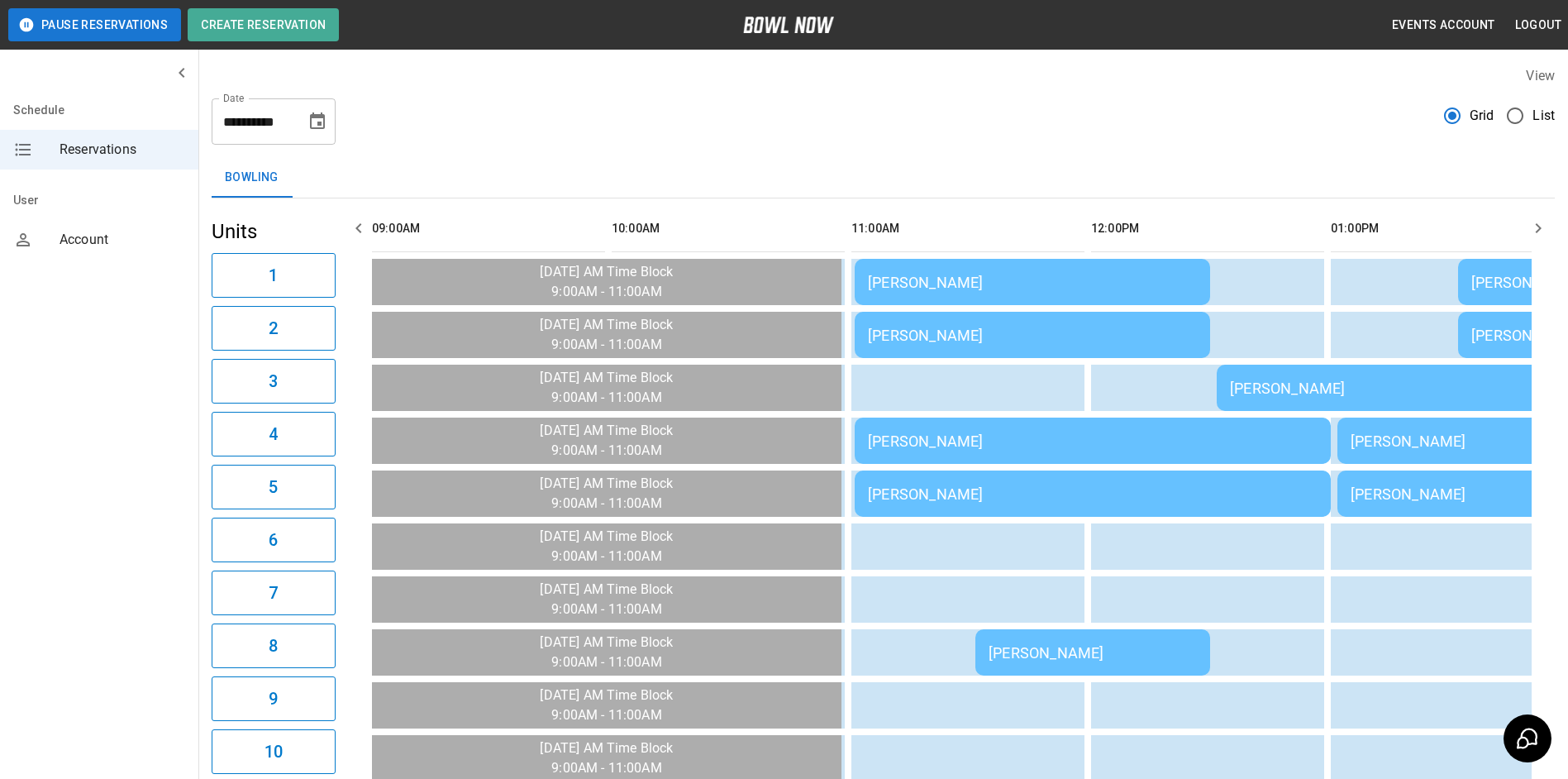
click at [1052, 305] on td "[PERSON_NAME]" at bounding box center [1032, 281] width 355 height 46
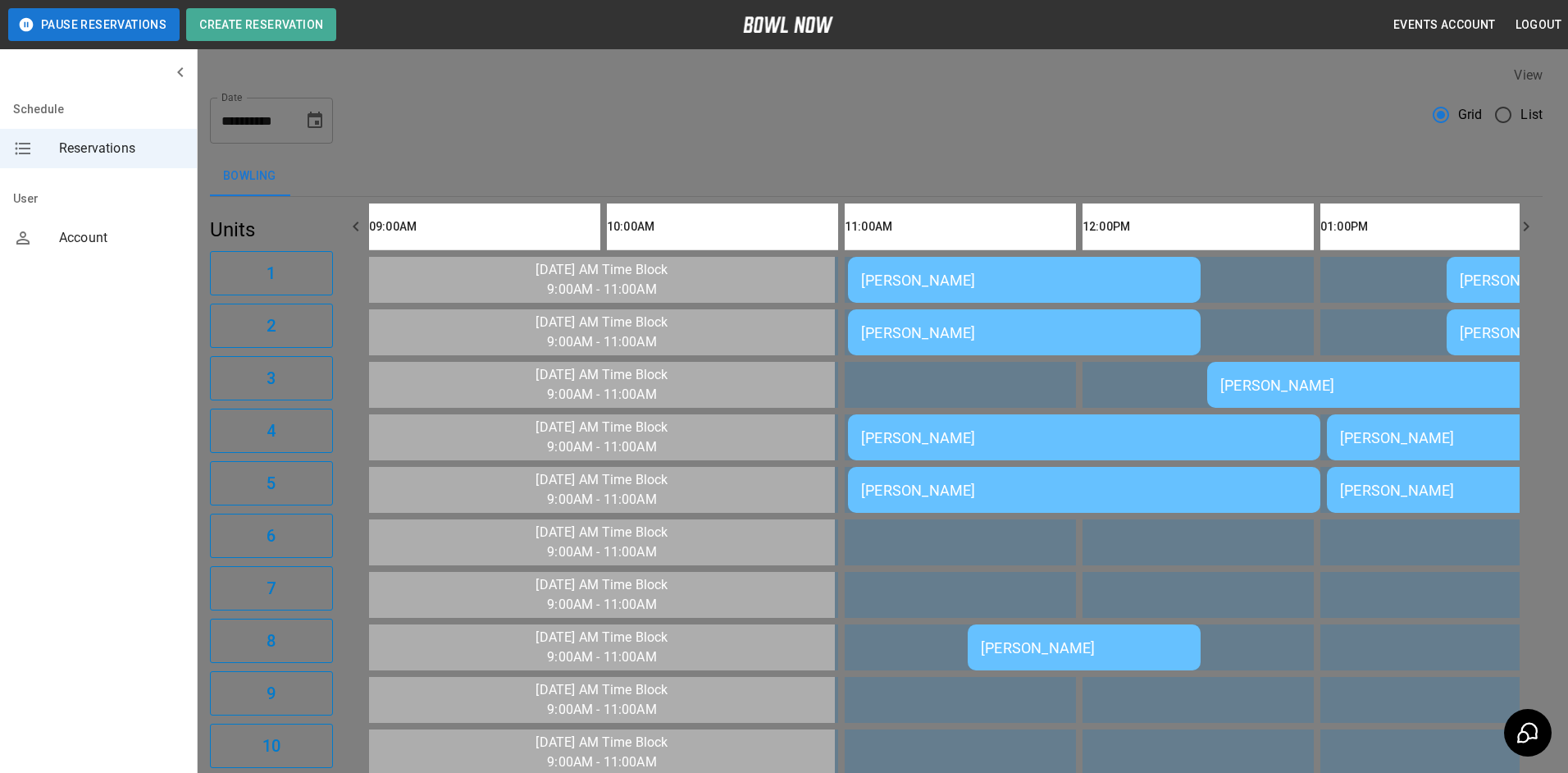
scroll to position [26, 0]
click at [1124, 368] on div at bounding box center [784, 386] width 1568 height 773
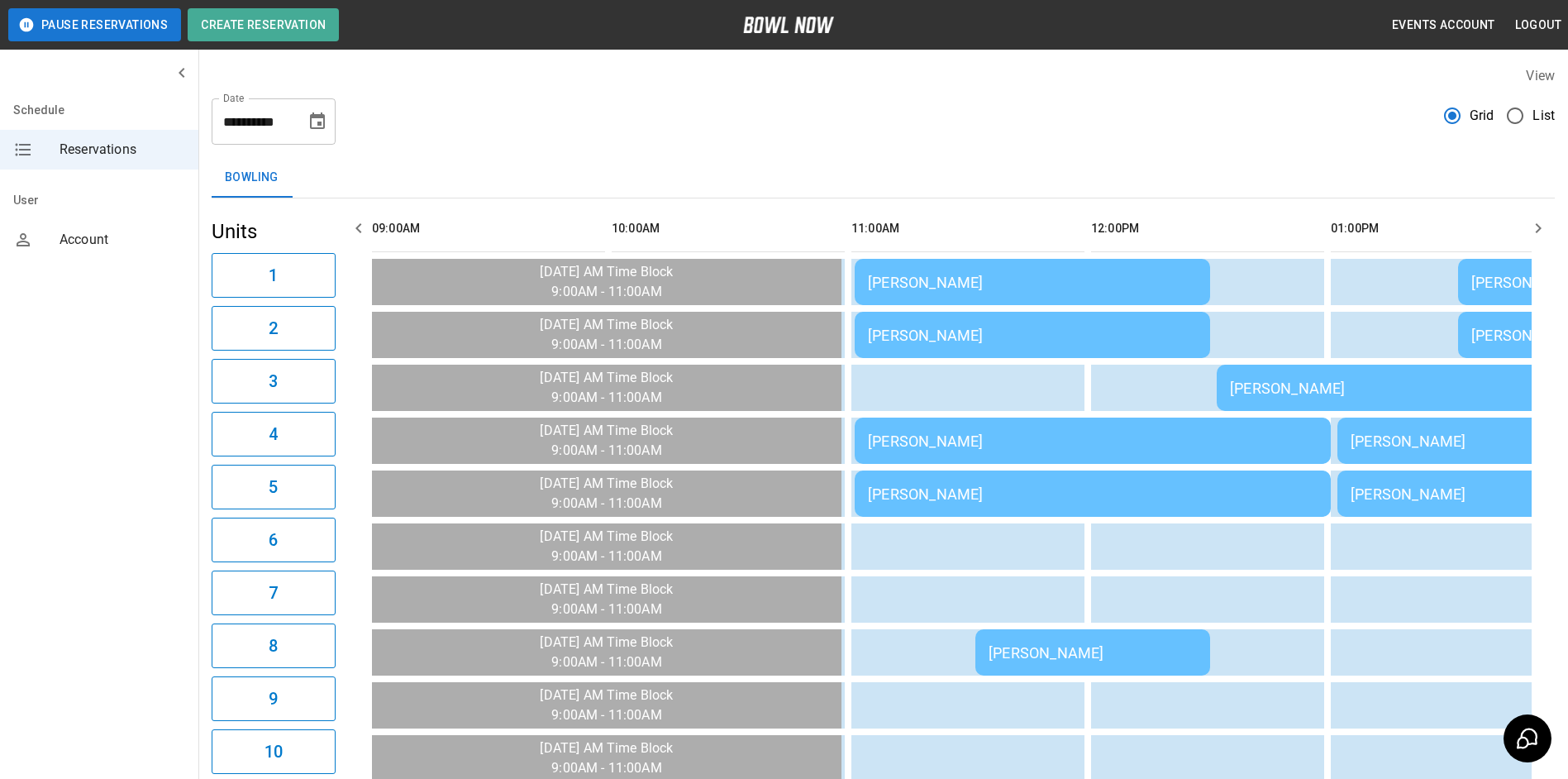
click at [1076, 424] on td "[PERSON_NAME]" at bounding box center [1093, 440] width 476 height 46
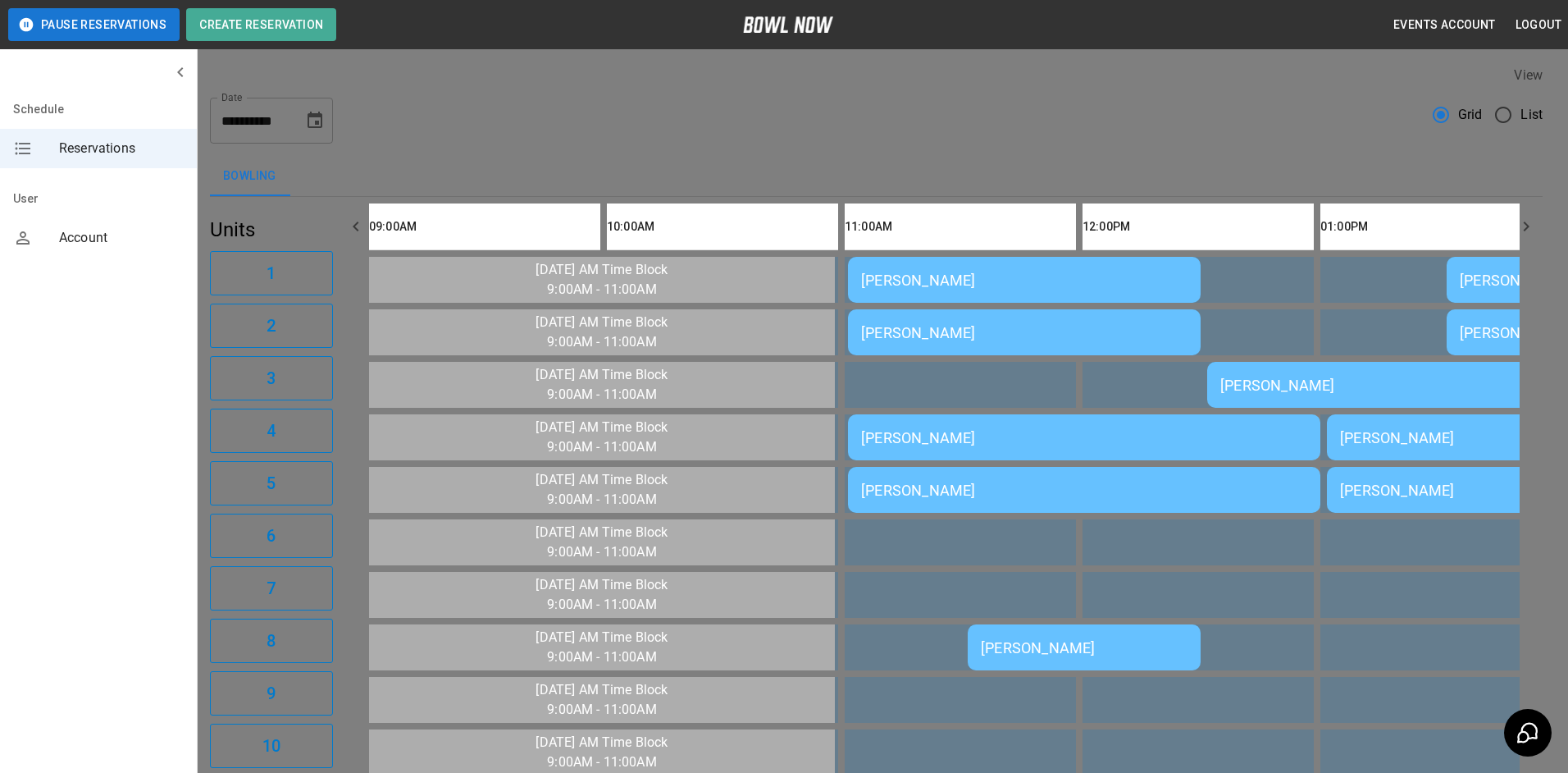
click at [1106, 425] on div at bounding box center [784, 386] width 1568 height 773
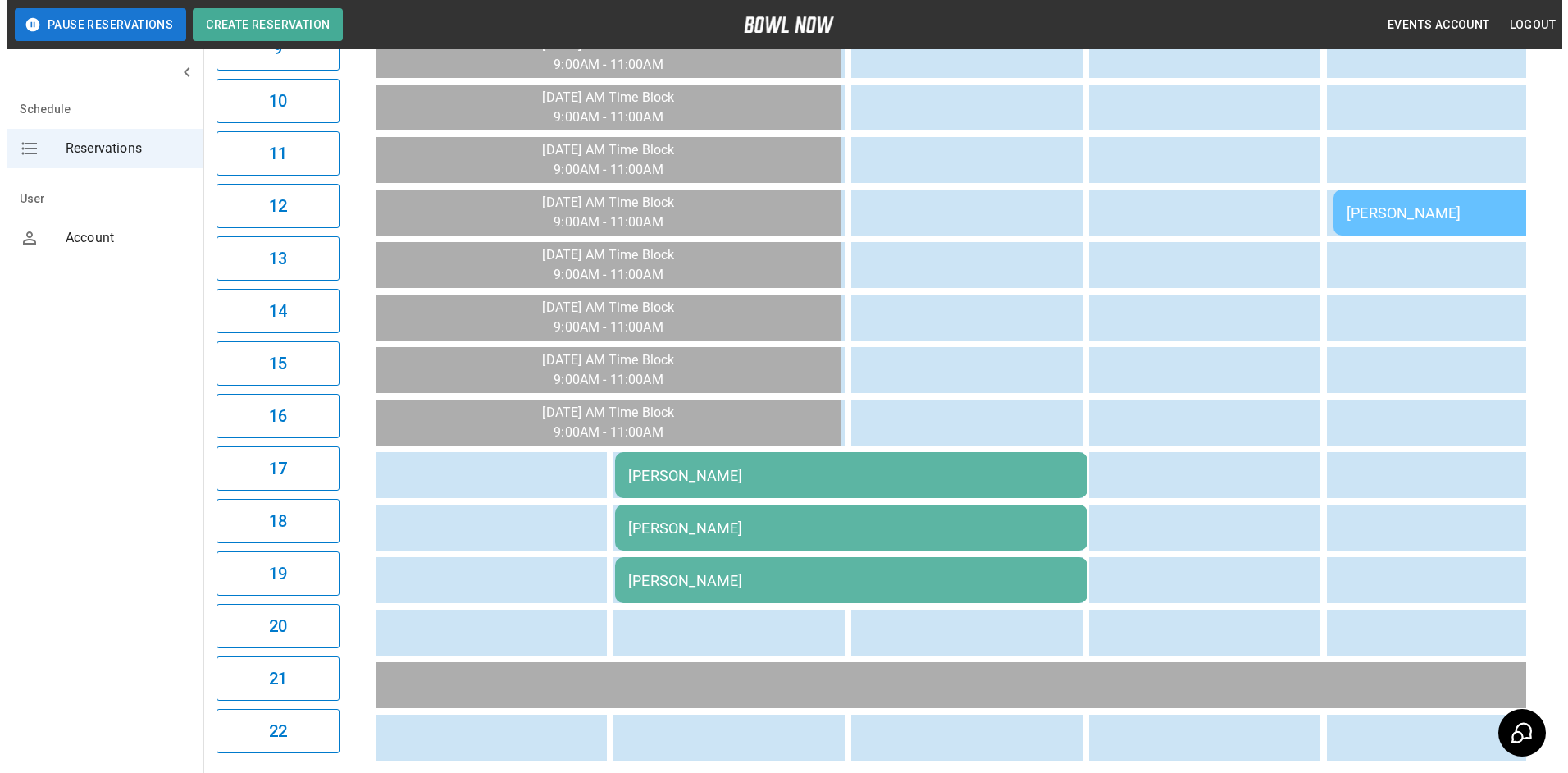
scroll to position [738, 0]
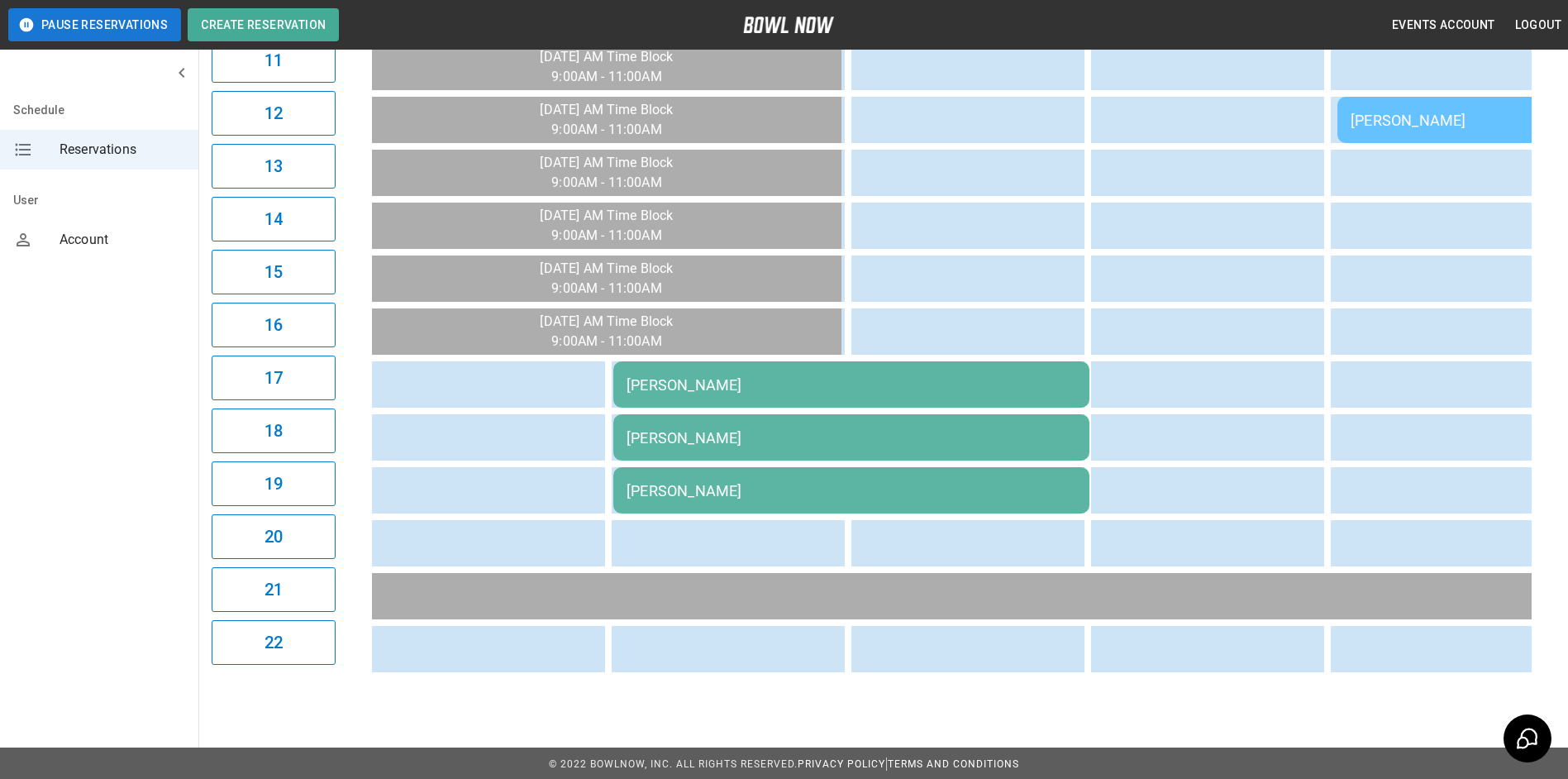
click at [774, 387] on div "[PERSON_NAME]" at bounding box center [851, 385] width 450 height 18
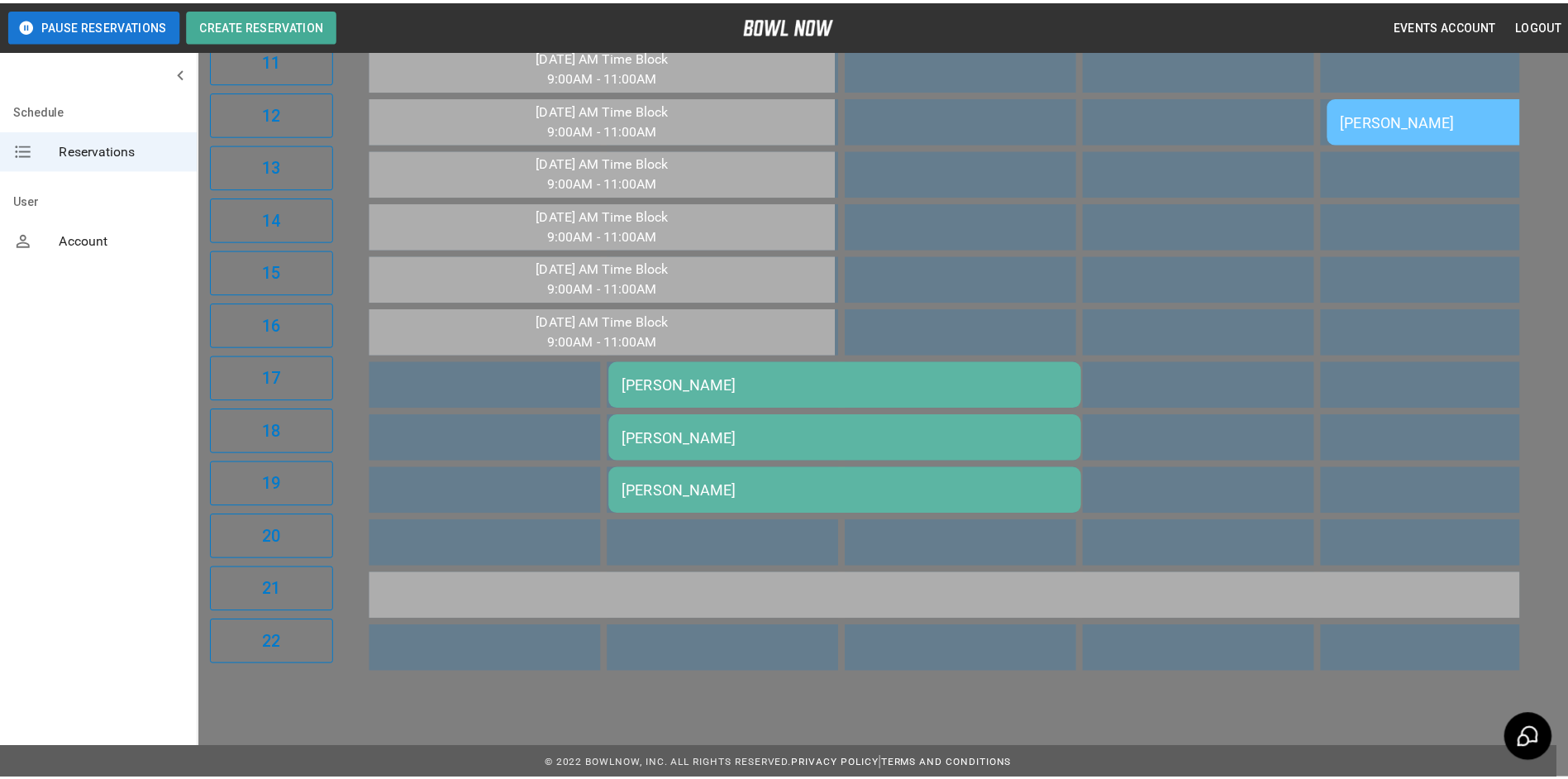
scroll to position [109, 0]
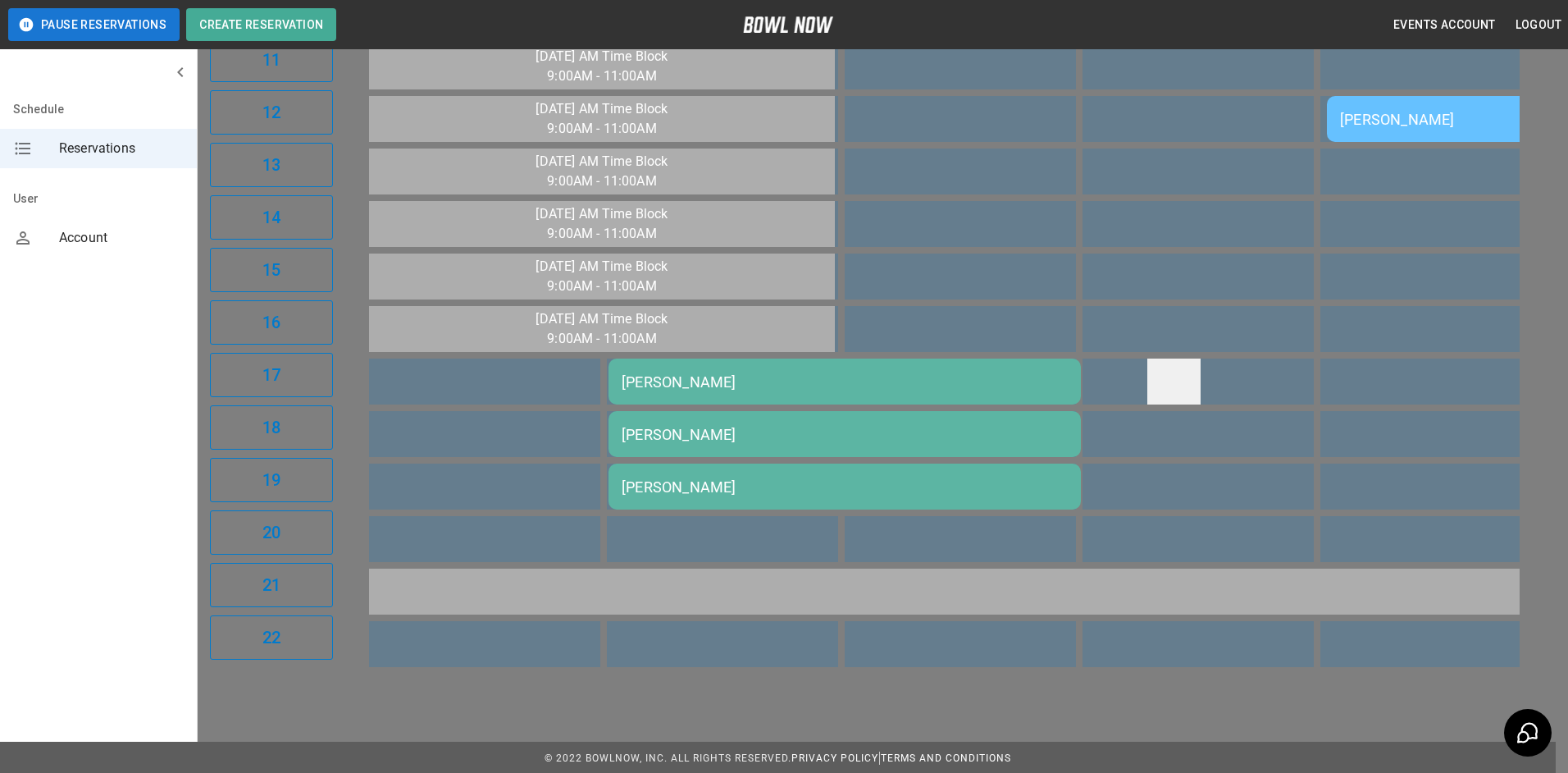
drag, startPoint x: 1153, startPoint y: 374, endPoint x: 1156, endPoint y: 383, distance: 9.5
click at [1156, 383] on div at bounding box center [784, 386] width 1568 height 773
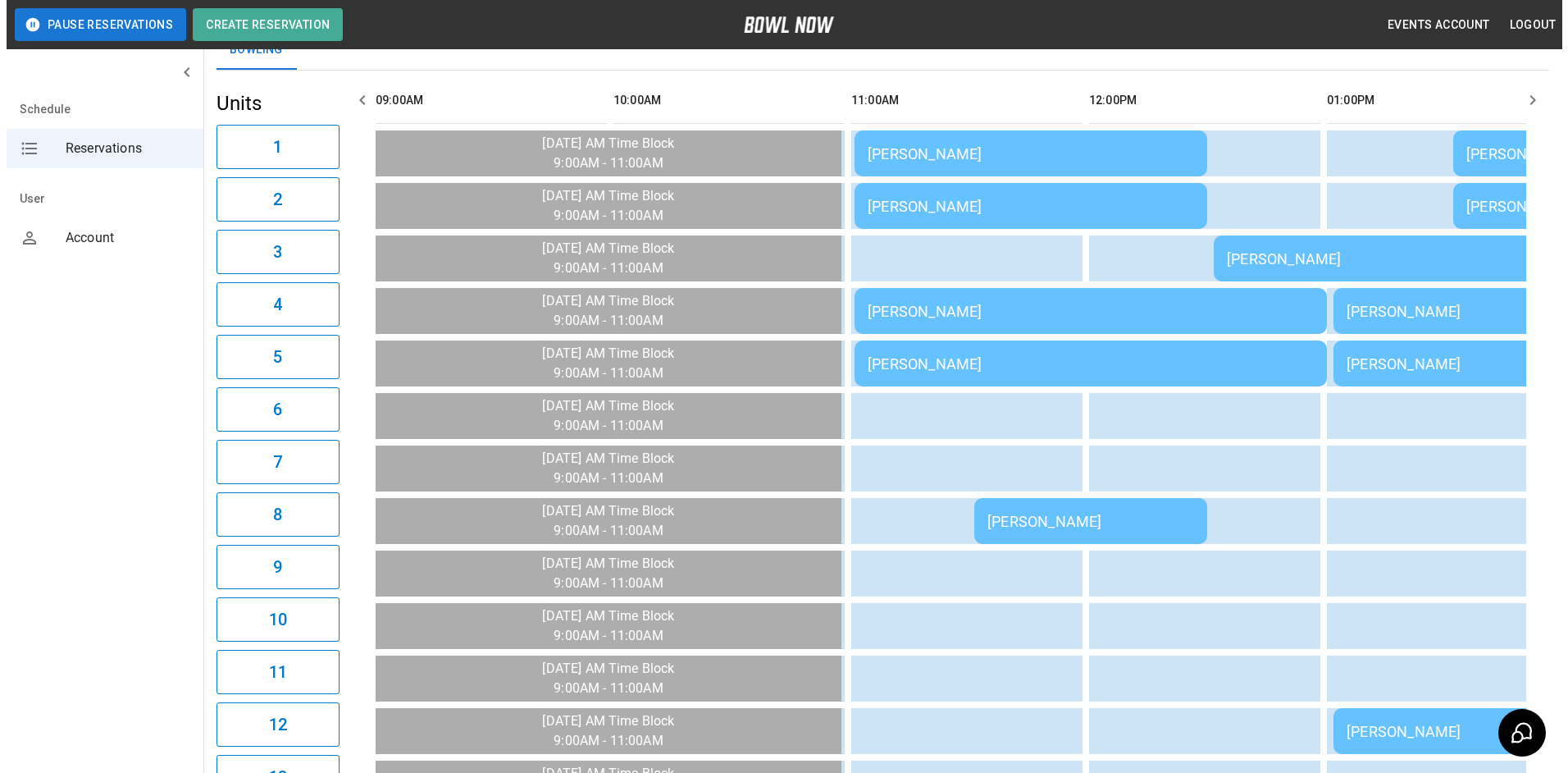
scroll to position [82, 0]
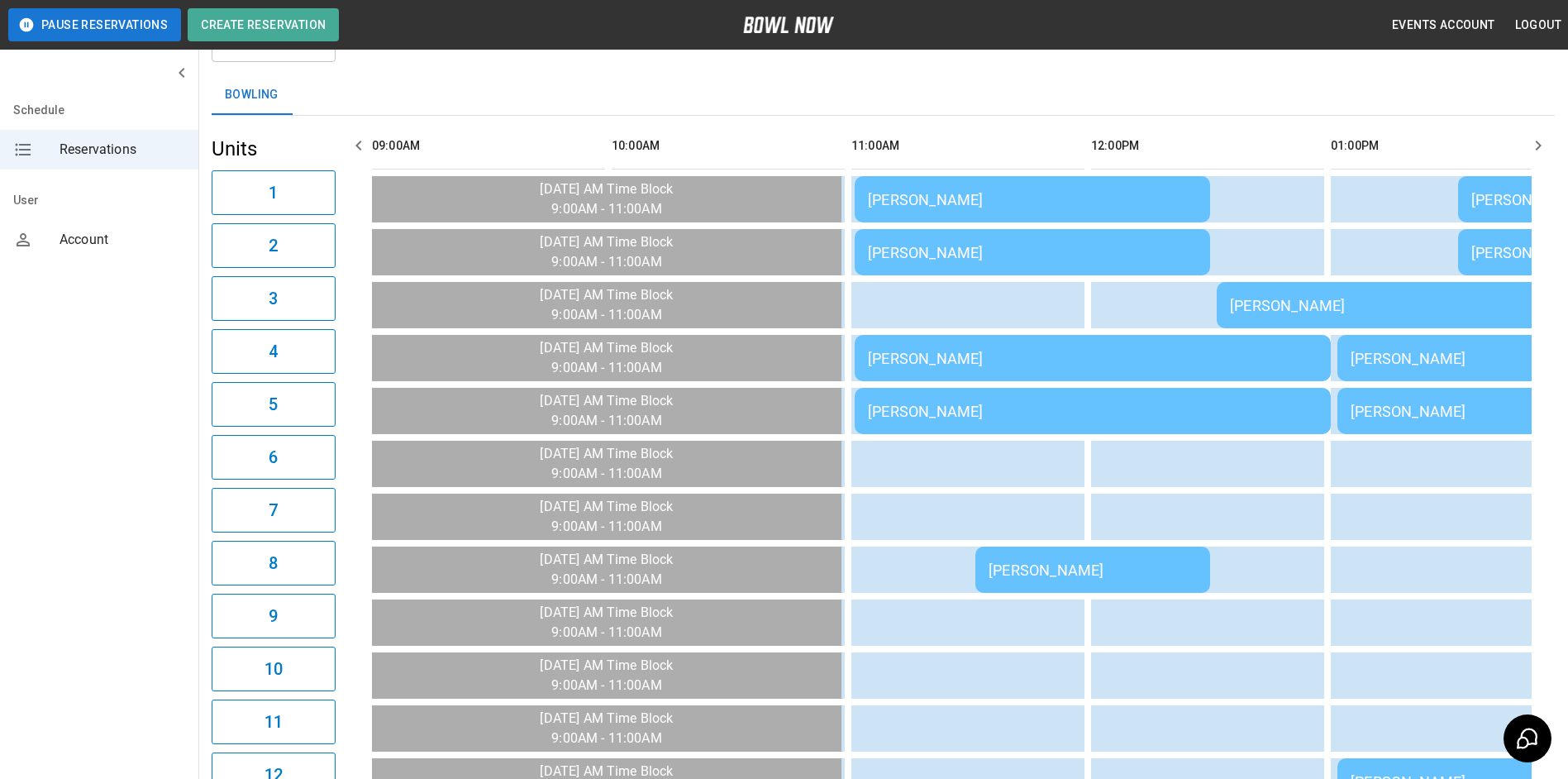
click at [972, 208] on div "[PERSON_NAME]" at bounding box center [1032, 200] width 329 height 18
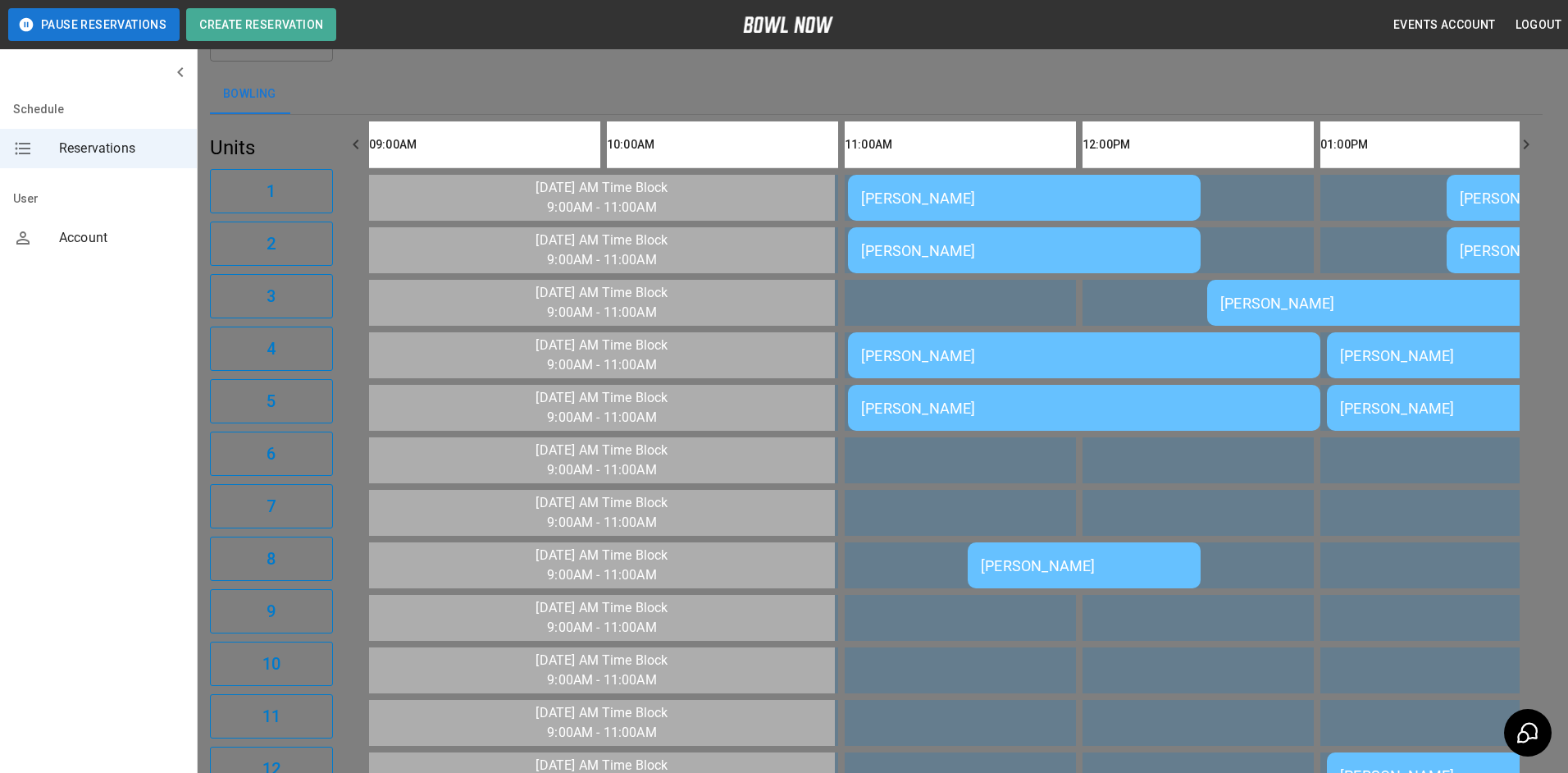
scroll to position [26, 0]
click at [1226, 389] on div at bounding box center [784, 386] width 1568 height 773
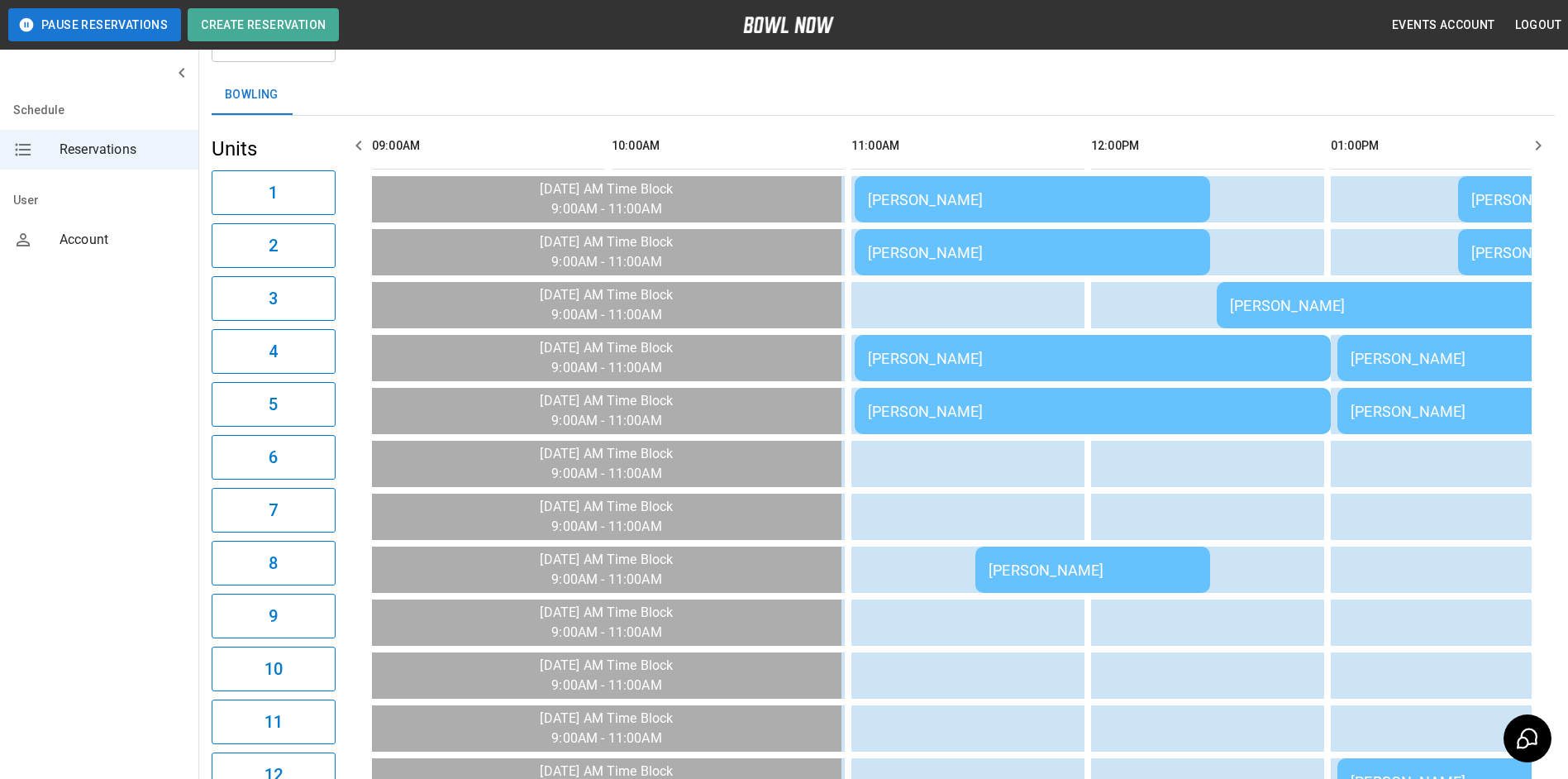
click at [1144, 351] on div "[PERSON_NAME]" at bounding box center [1093, 358] width 450 height 18
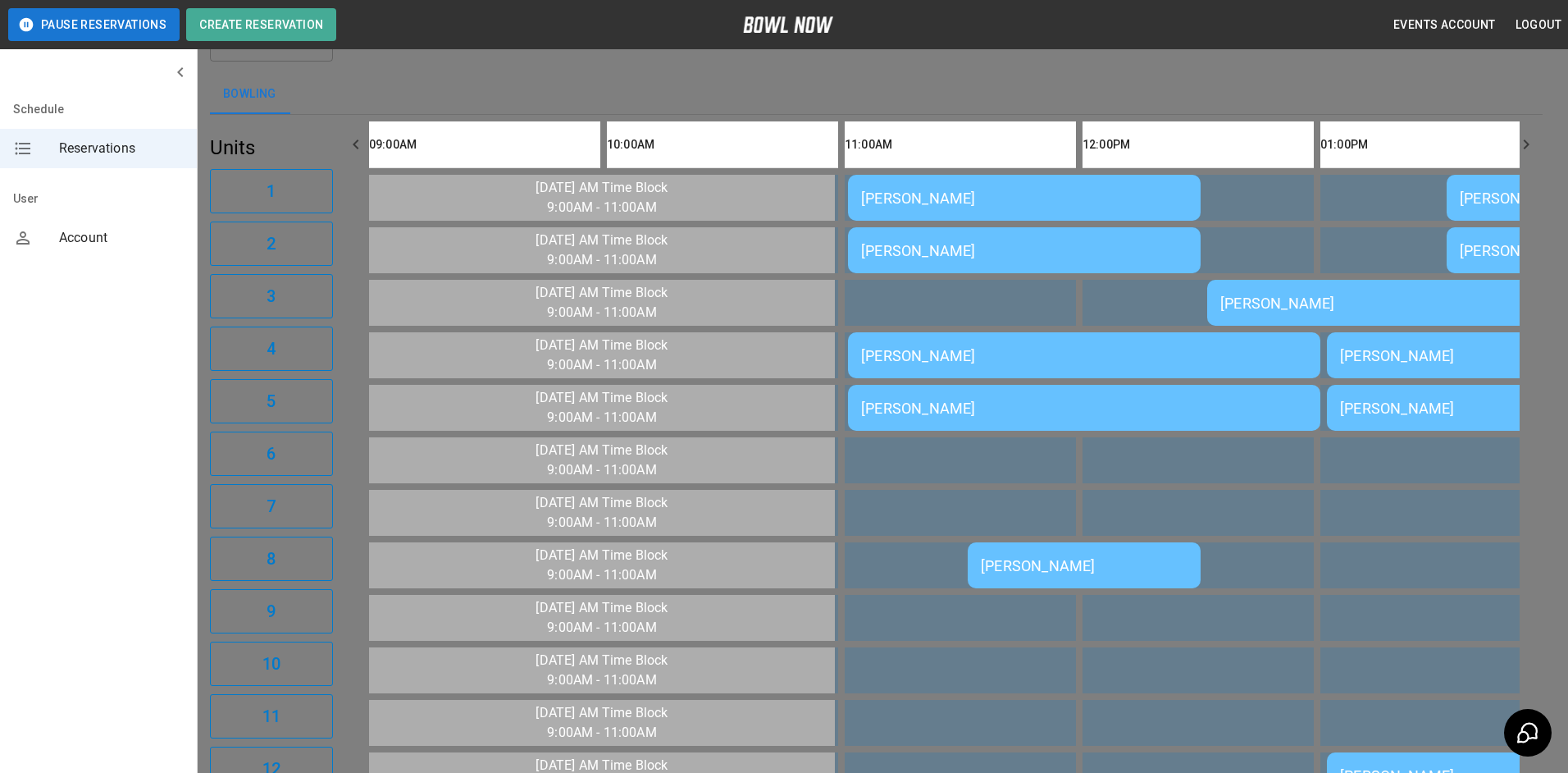
click at [1305, 371] on div at bounding box center [784, 386] width 1568 height 773
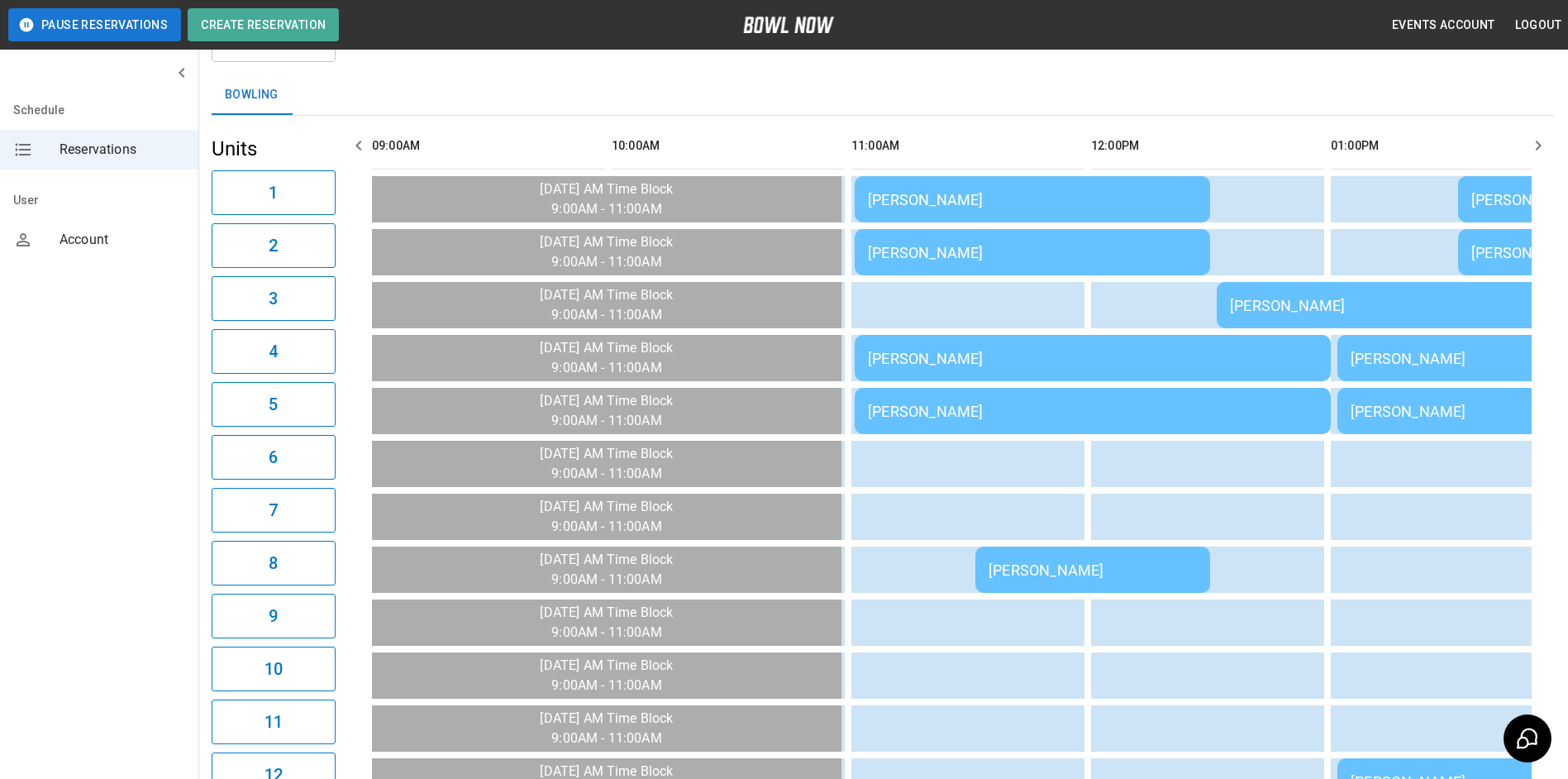
click at [1102, 553] on td "[PERSON_NAME]" at bounding box center [1093, 569] width 234 height 46
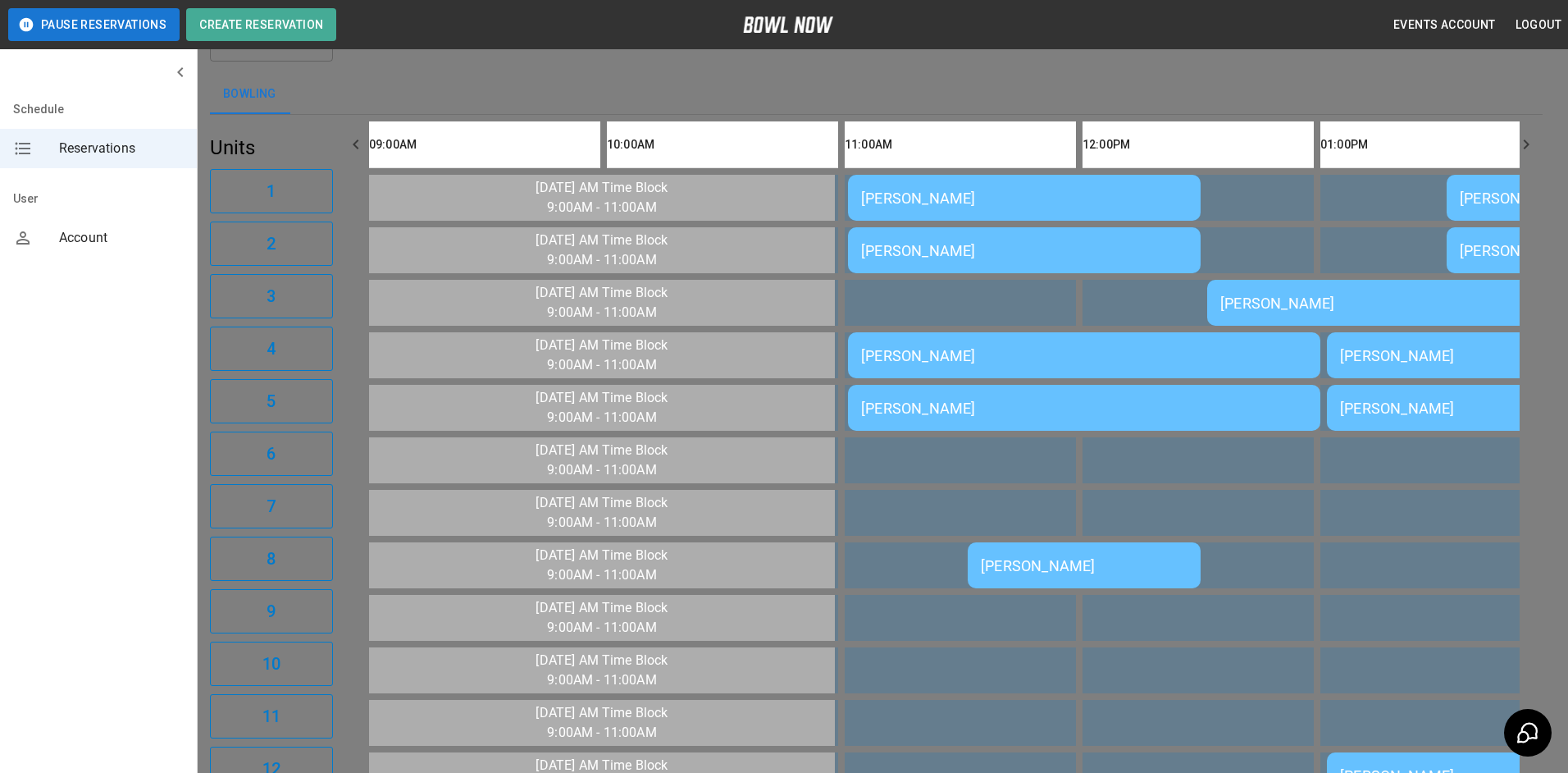
click at [1110, 441] on div at bounding box center [784, 386] width 1568 height 773
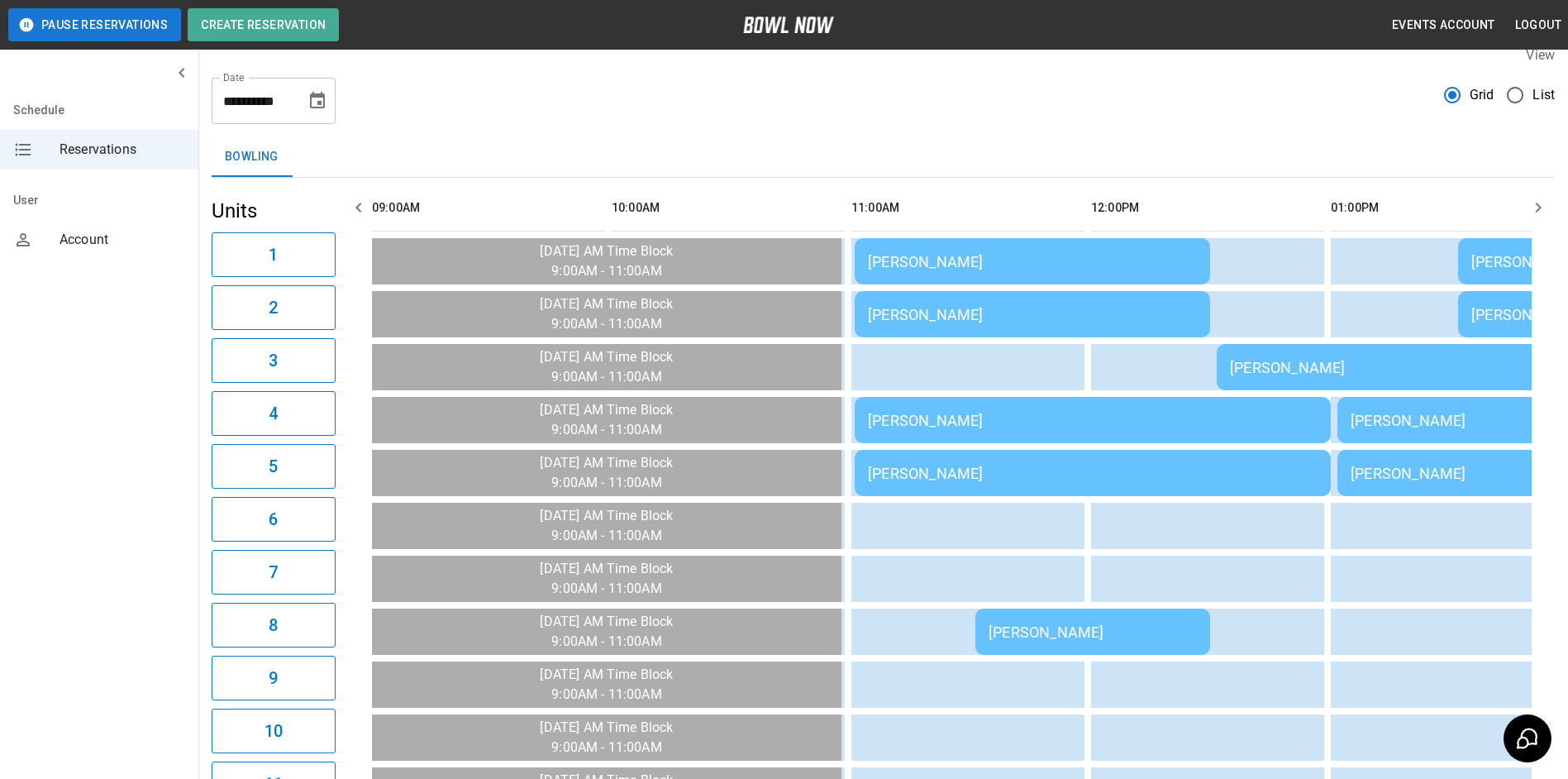
scroll to position [0, 0]
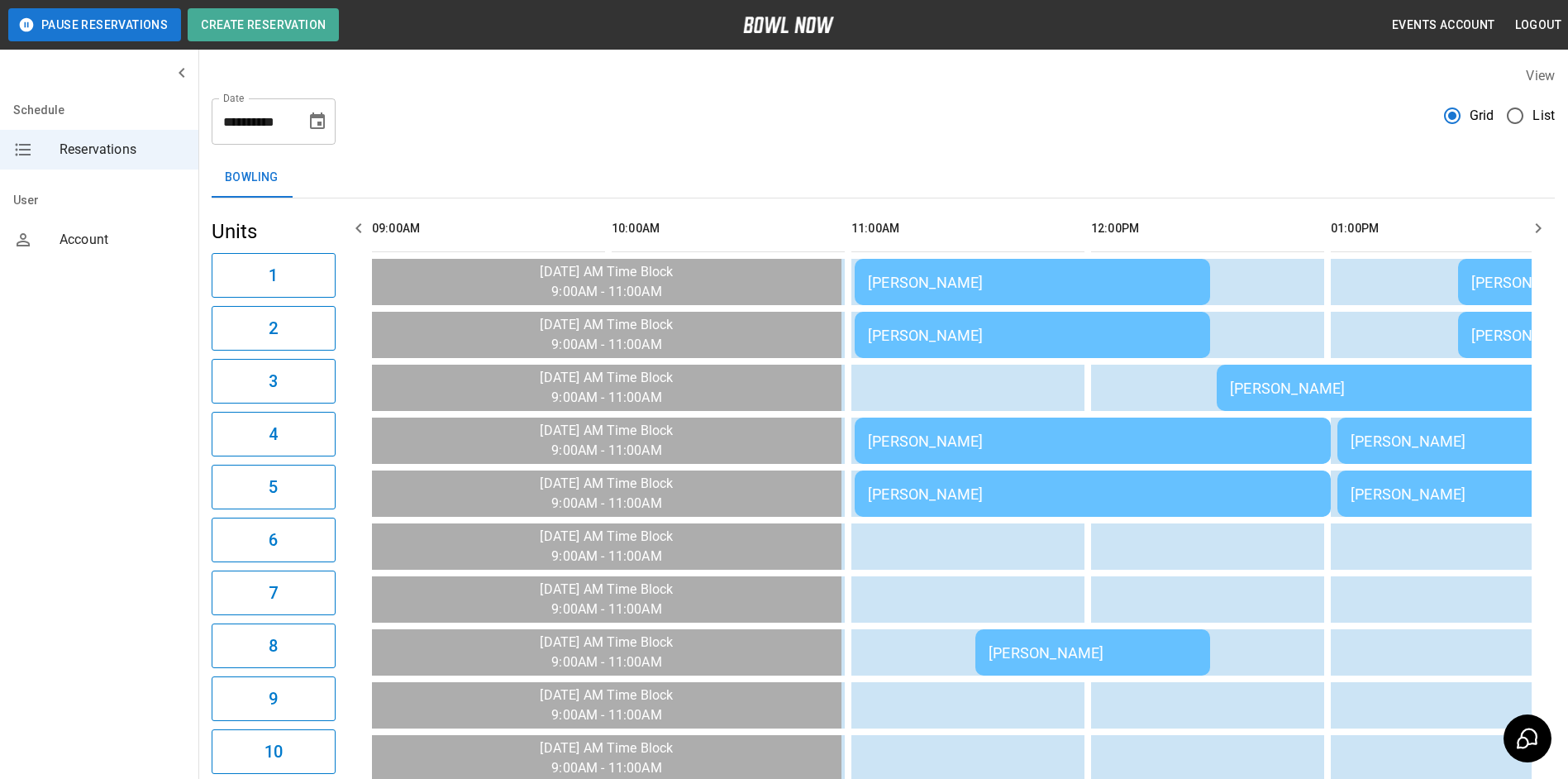
click at [1547, 233] on icon "button" at bounding box center [1538, 228] width 20 height 20
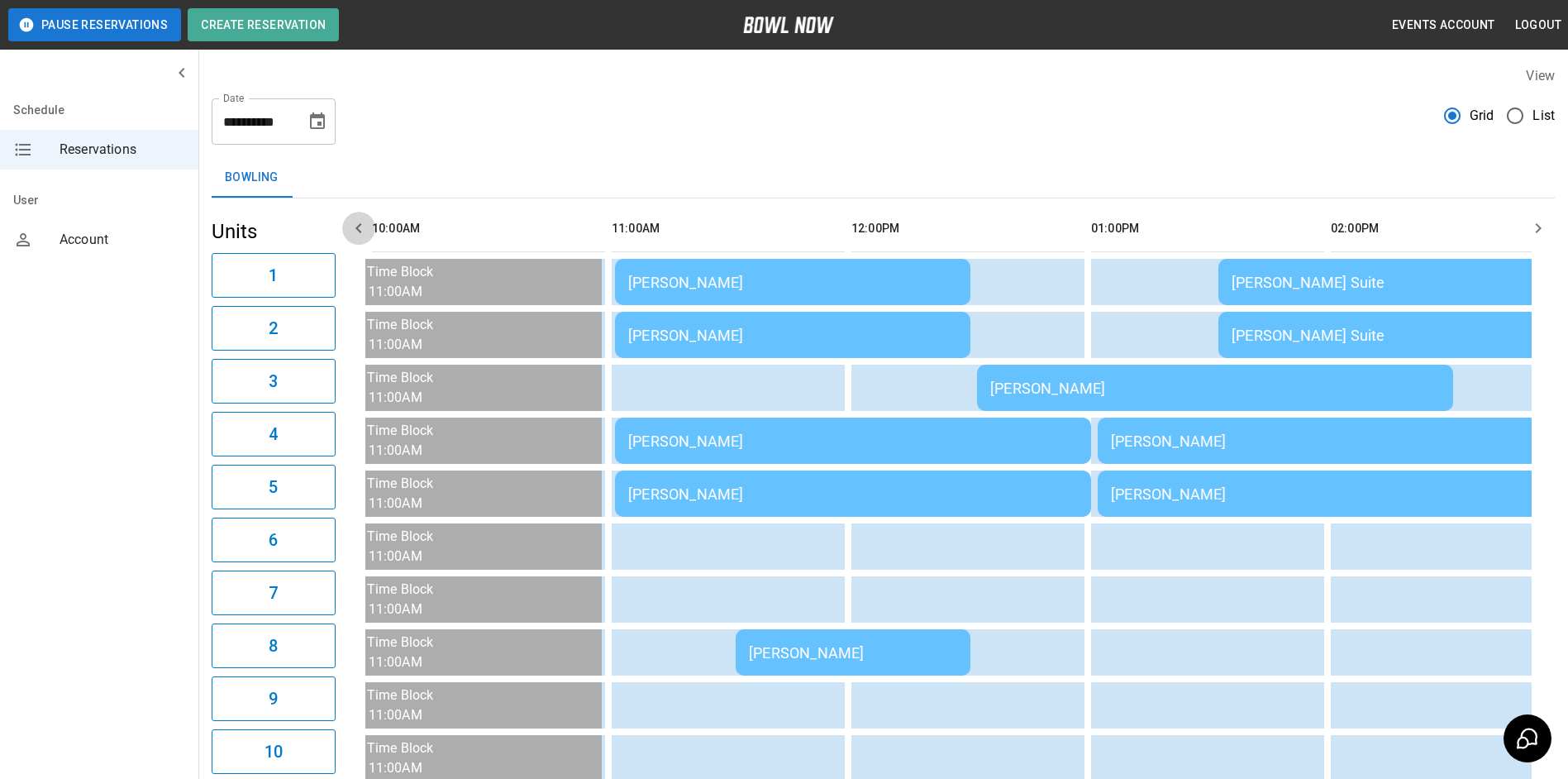
click at [353, 232] on icon "button" at bounding box center [358, 228] width 20 height 20
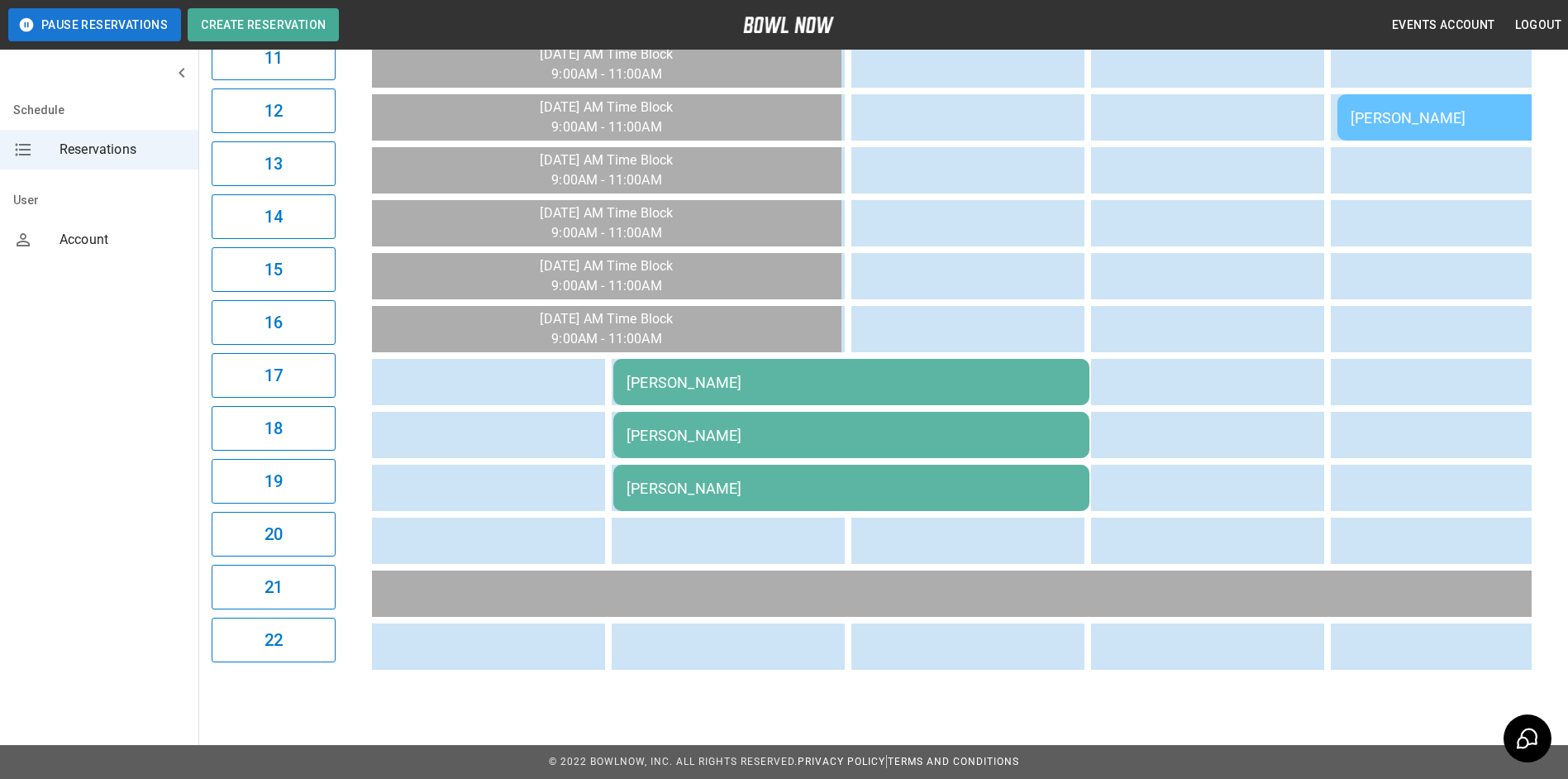
scroll to position [758, 0]
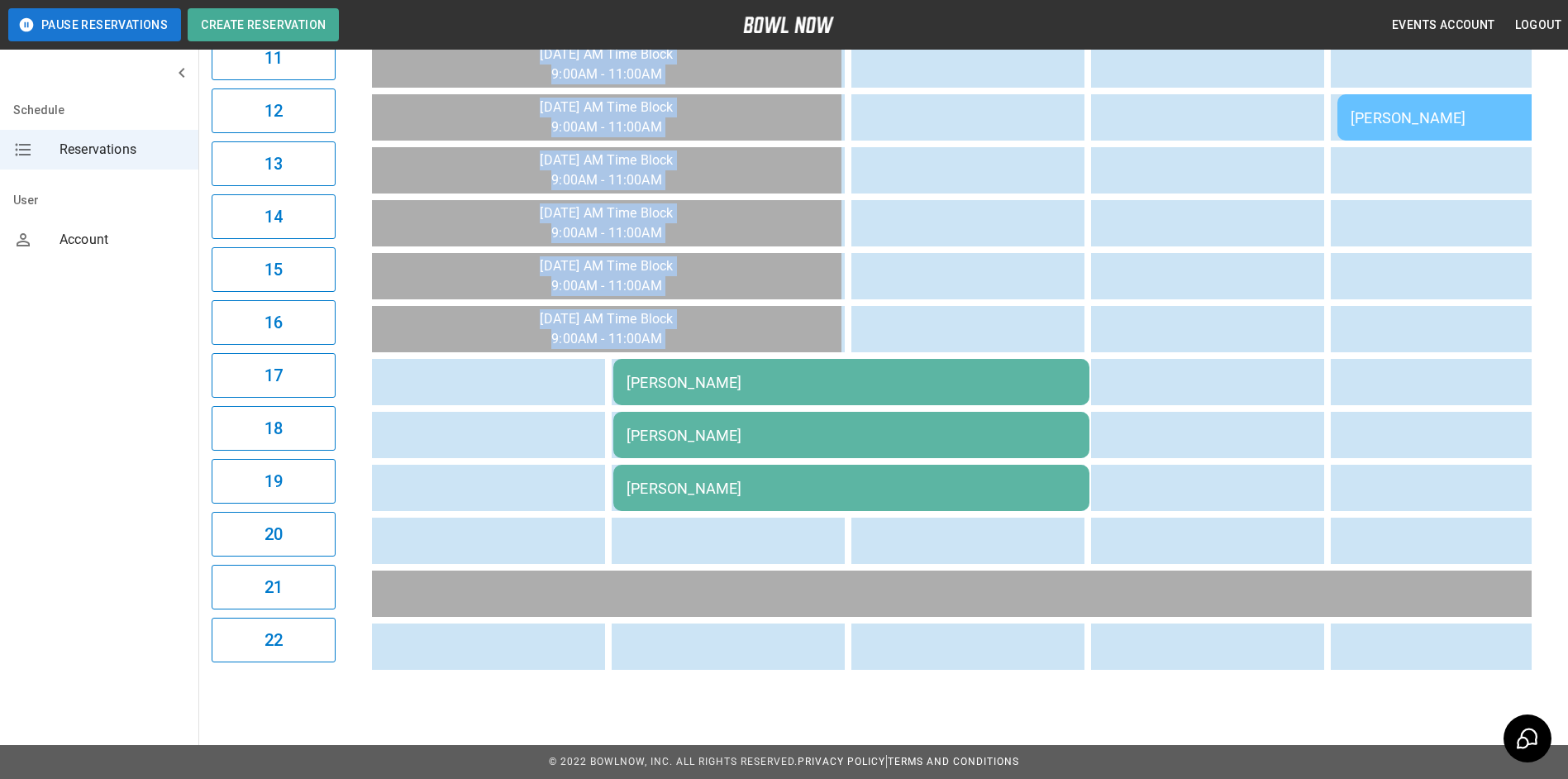
drag, startPoint x: 800, startPoint y: 676, endPoint x: 821, endPoint y: 668, distance: 22.5
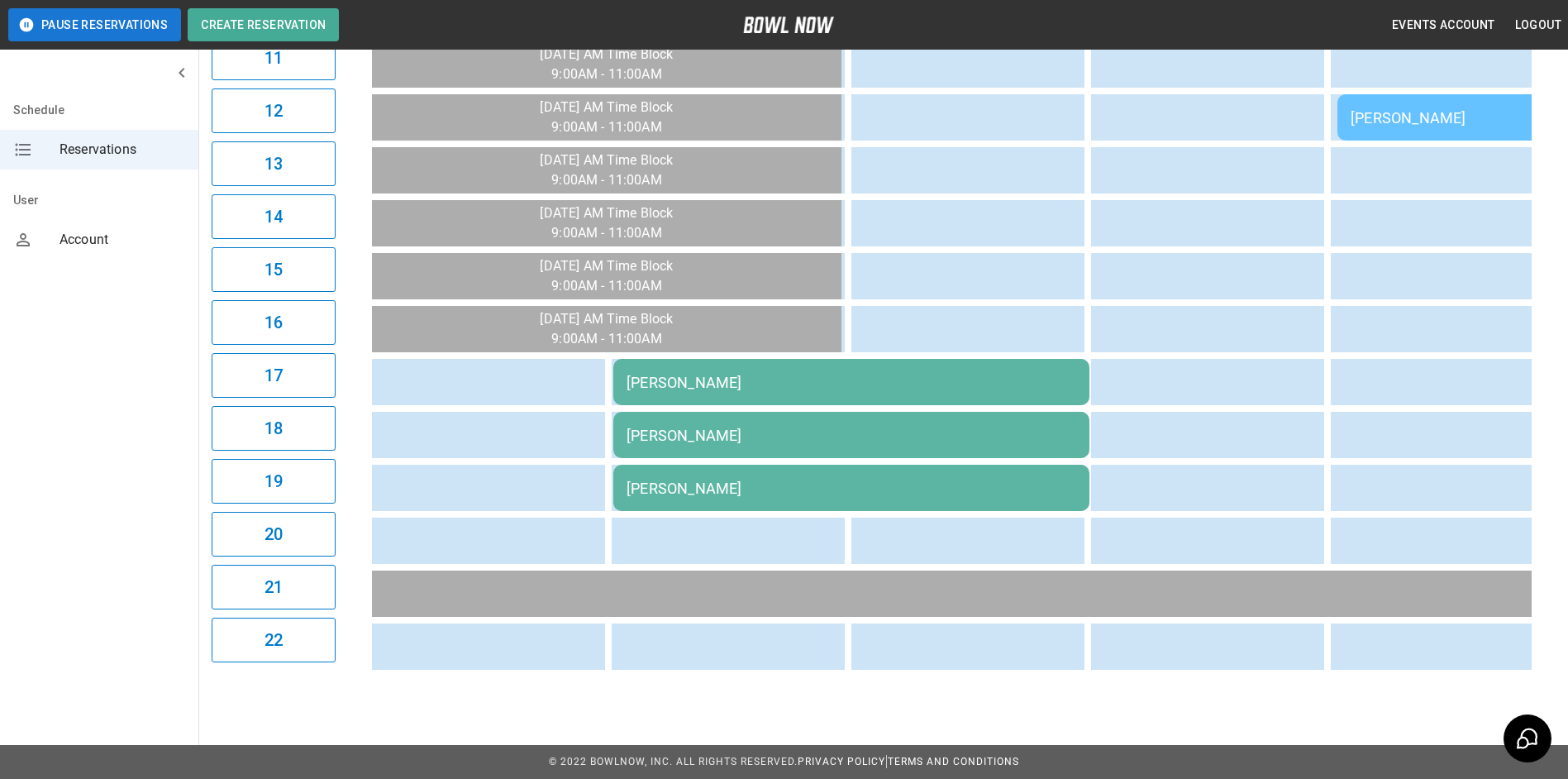
drag, startPoint x: 821, startPoint y: 668, endPoint x: 1133, endPoint y: 499, distance: 354.8
drag, startPoint x: 781, startPoint y: 676, endPoint x: 821, endPoint y: 678, distance: 40.0
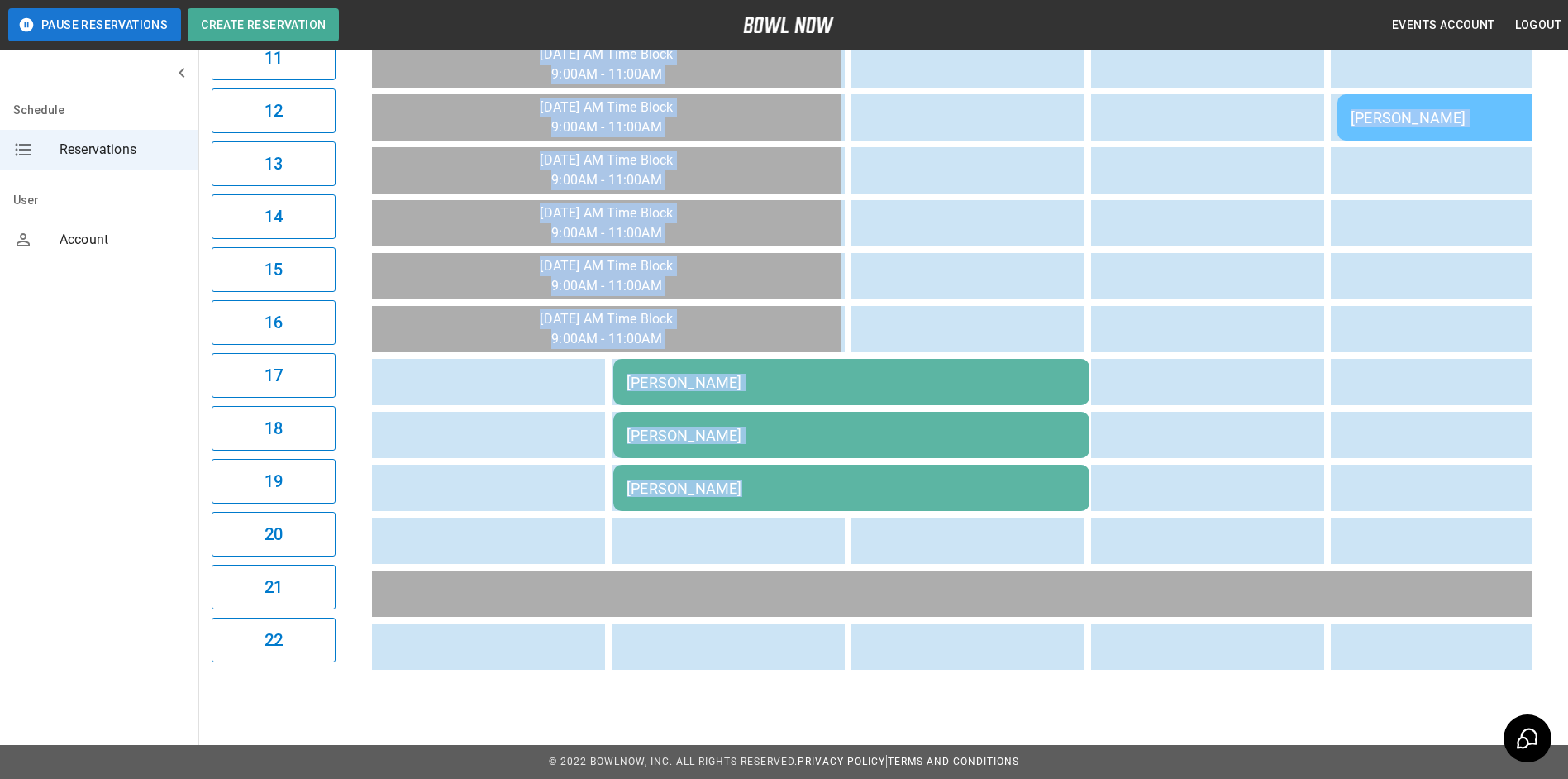
drag, startPoint x: 802, startPoint y: 663, endPoint x: 836, endPoint y: 680, distance: 38.0
drag, startPoint x: 836, startPoint y: 680, endPoint x: 1077, endPoint y: 532, distance: 282.8
click at [1077, 532] on td "sticky table" at bounding box center [1062, 540] width 54 height 46
